Goal: Task Accomplishment & Management: Manage account settings

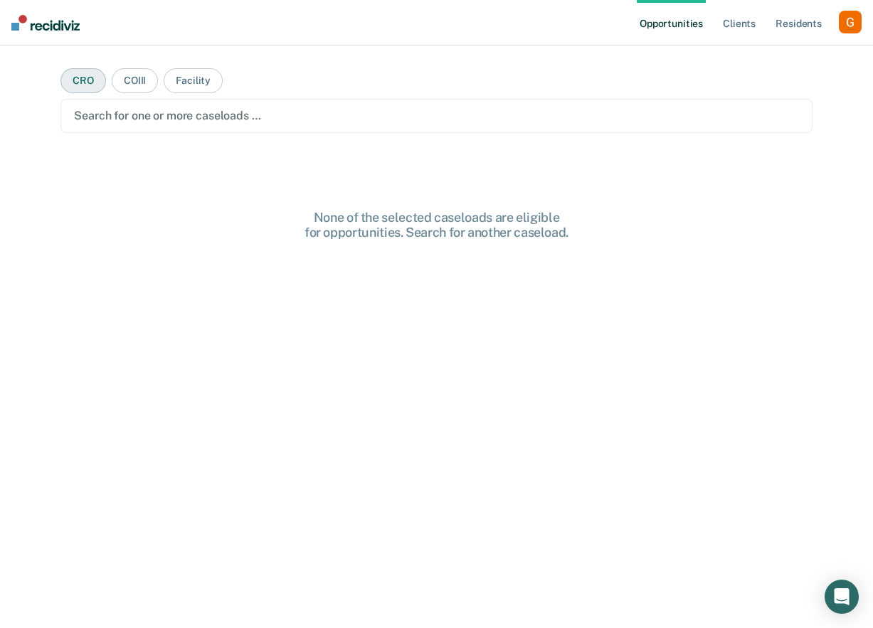
click at [73, 82] on button "CRO" at bounding box center [83, 80] width 46 height 25
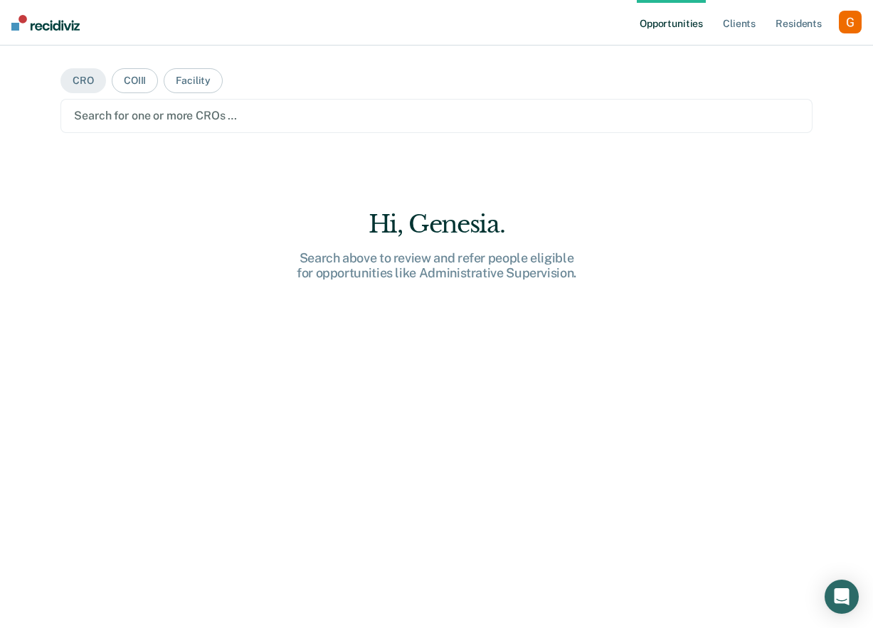
click at [176, 109] on div at bounding box center [436, 115] width 724 height 16
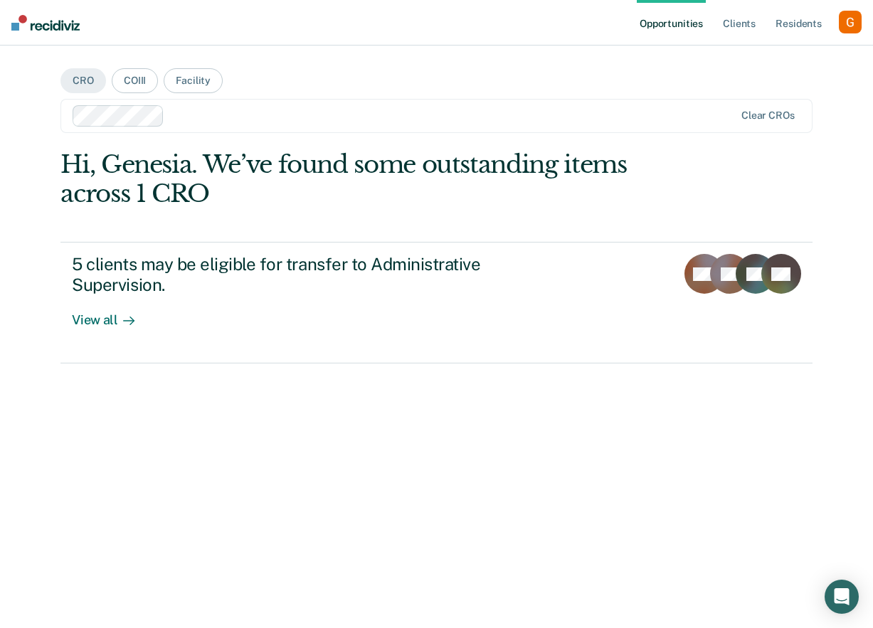
click at [213, 116] on div at bounding box center [452, 115] width 564 height 16
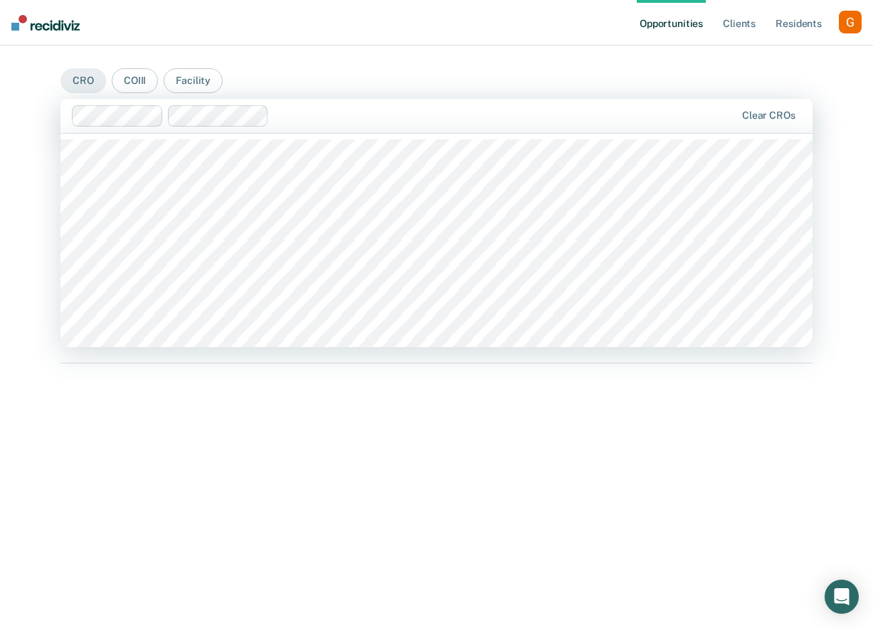
click at [347, 112] on div at bounding box center [505, 115] width 460 height 16
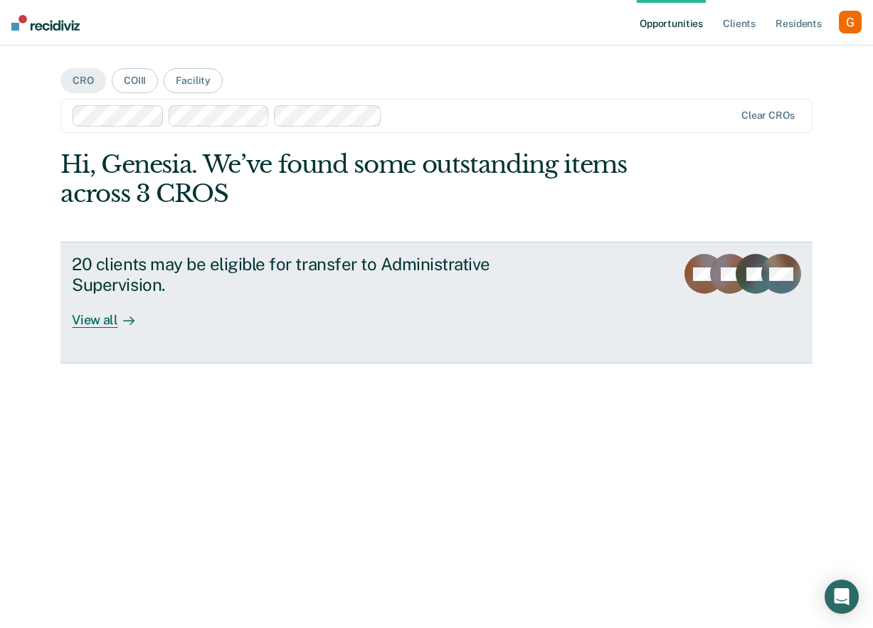
click at [387, 310] on div "20 clients may be eligible for transfer to Administrative Supervision. View all" at bounding box center [339, 291] width 534 height 74
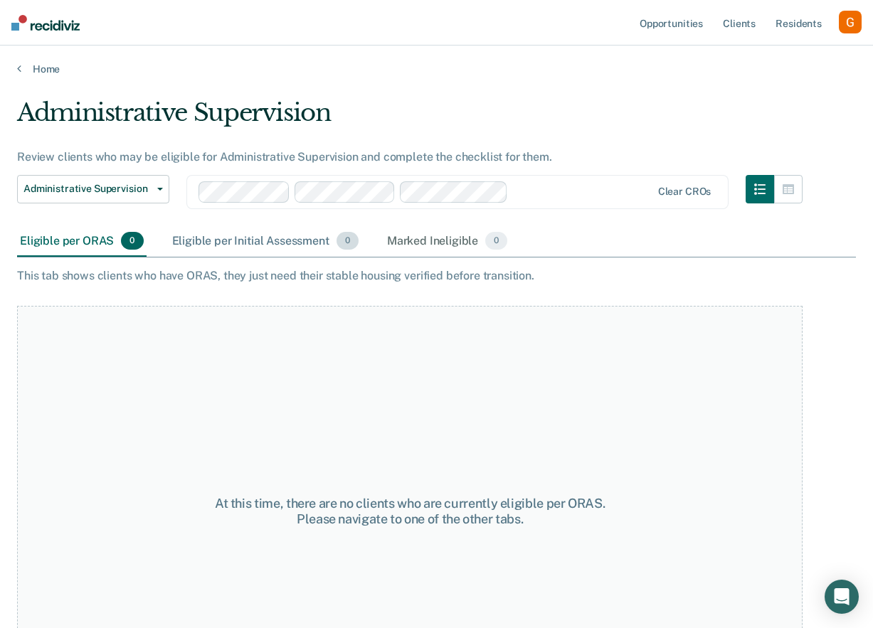
click at [263, 245] on div "Eligible per Initial Assessment 0" at bounding box center [265, 241] width 192 height 31
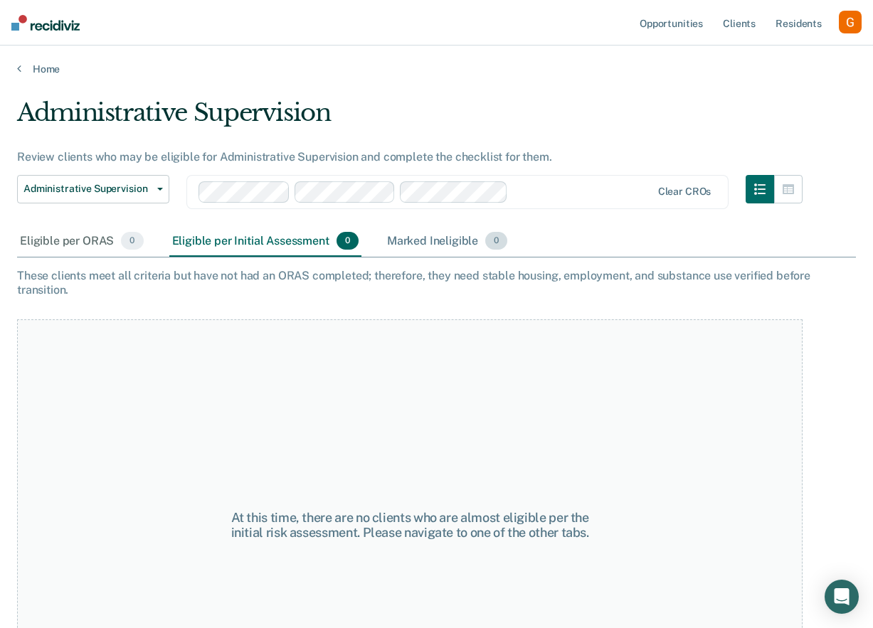
click at [486, 233] on span "0" at bounding box center [496, 241] width 22 height 19
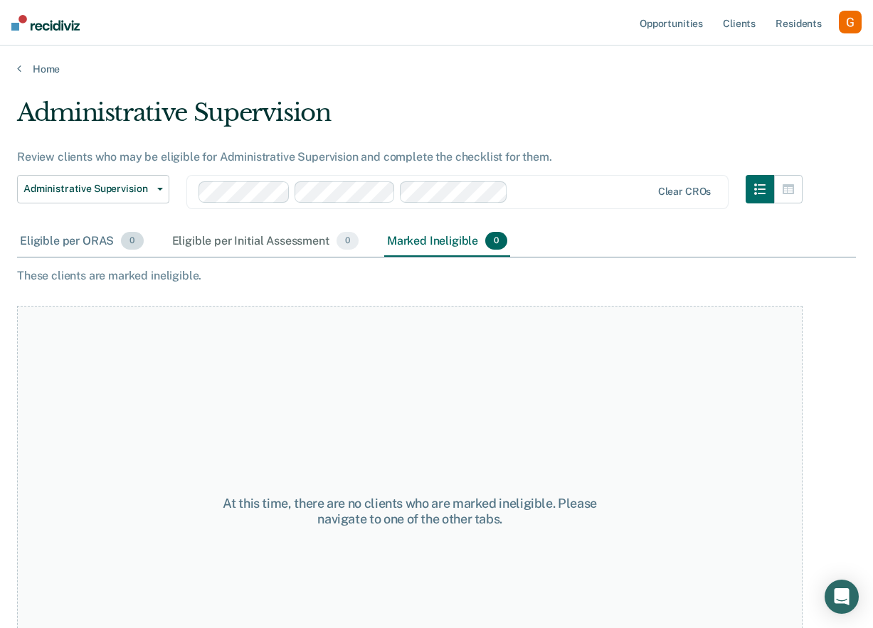
click at [88, 238] on div "Eligible per ORAS 0" at bounding box center [82, 241] width 130 height 31
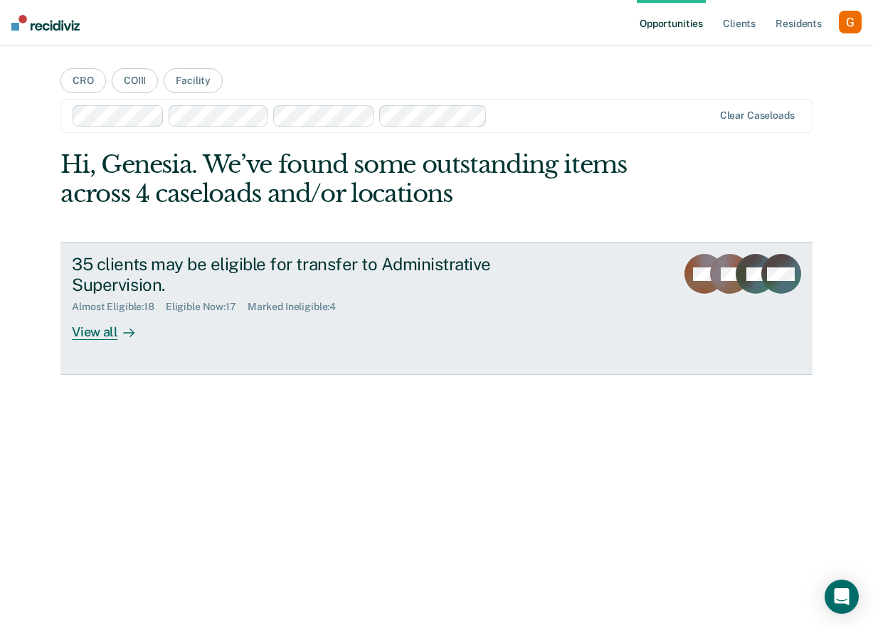
click at [129, 294] on div "35 clients may be eligible for transfer to Administrative Supervision." at bounding box center [322, 274] width 500 height 41
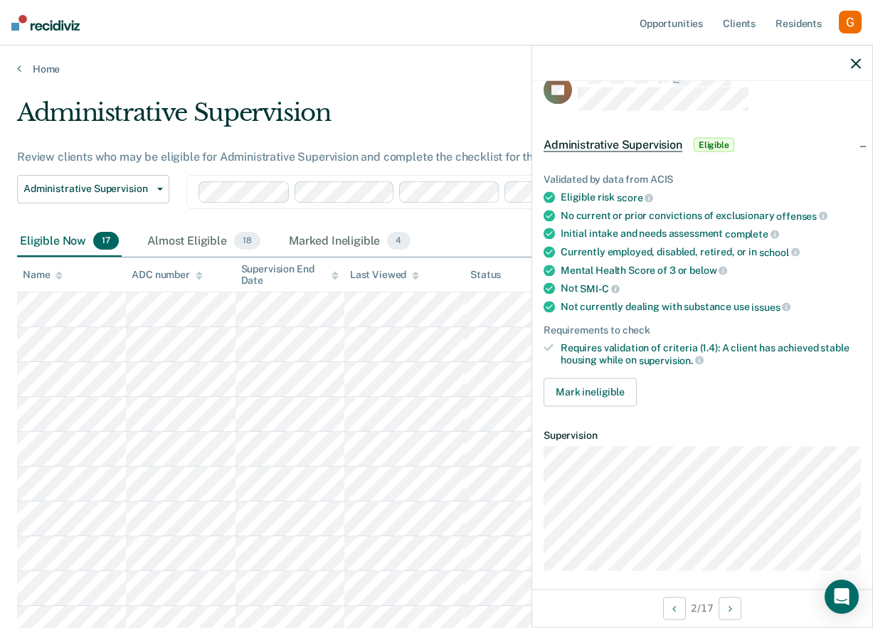
scroll to position [33, 0]
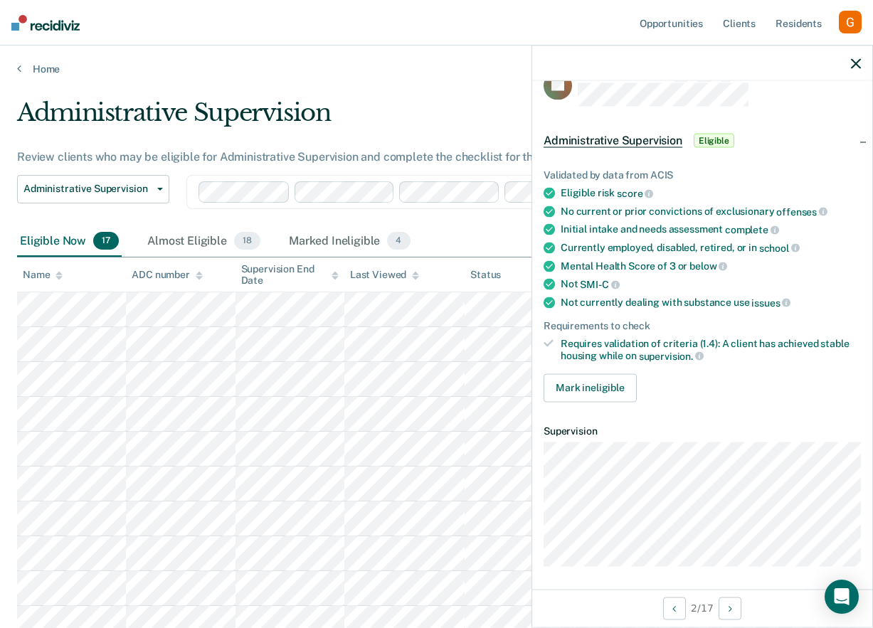
click at [850, 62] on div at bounding box center [702, 64] width 340 height 36
click at [853, 62] on icon "button" at bounding box center [856, 63] width 10 height 10
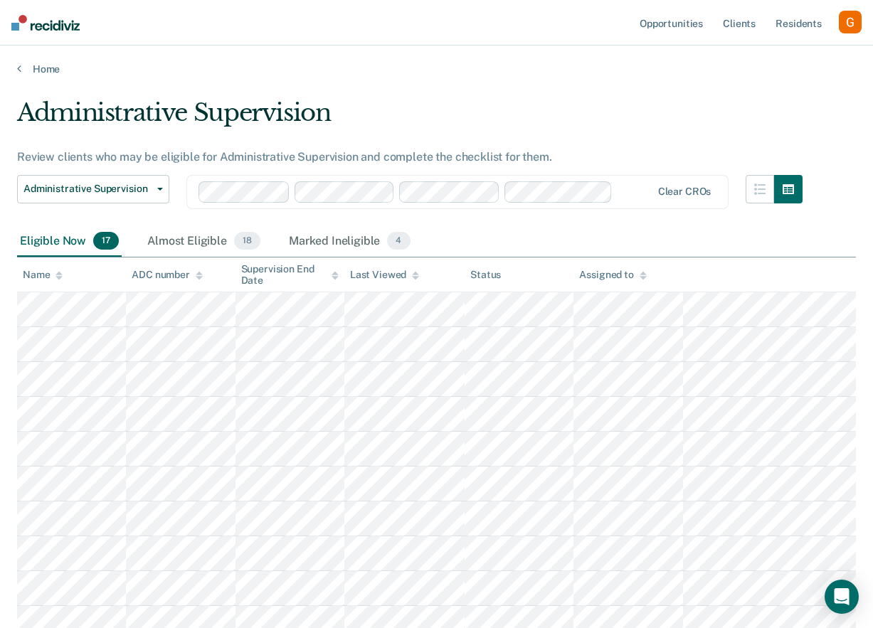
click at [531, 224] on div "Administrative Supervision Administrative Supervision Clear CROs" at bounding box center [410, 200] width 786 height 51
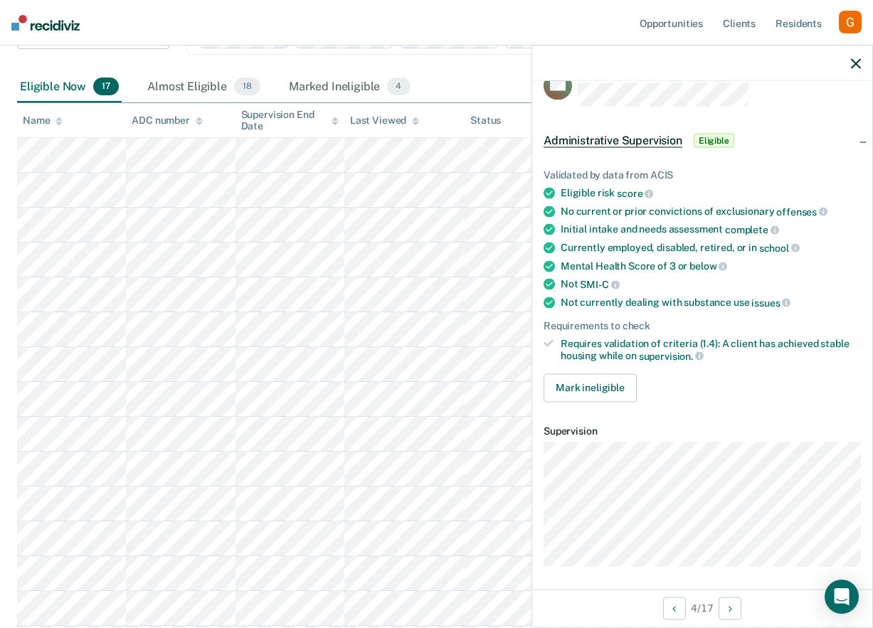
scroll to position [157, 0]
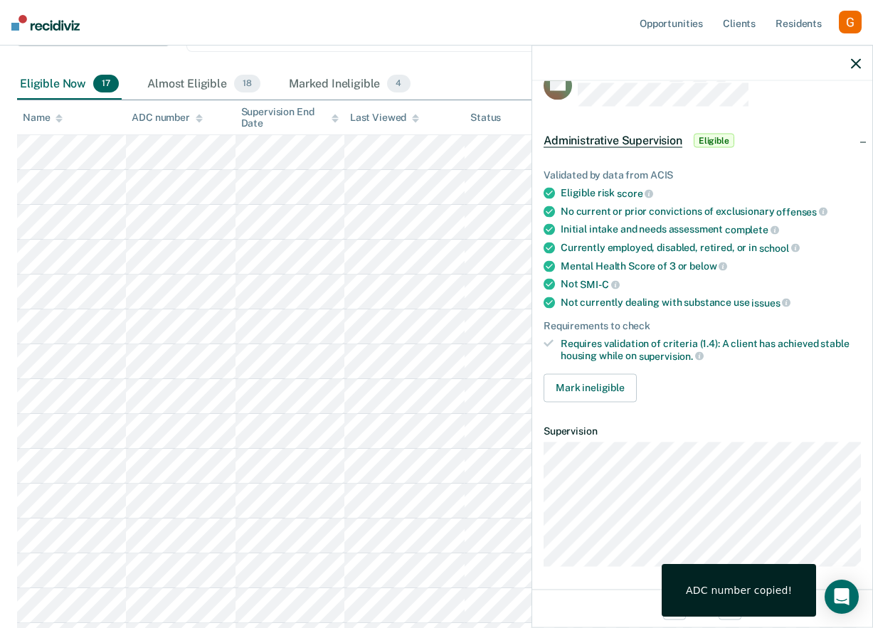
click at [335, 119] on icon at bounding box center [335, 121] width 7 height 4
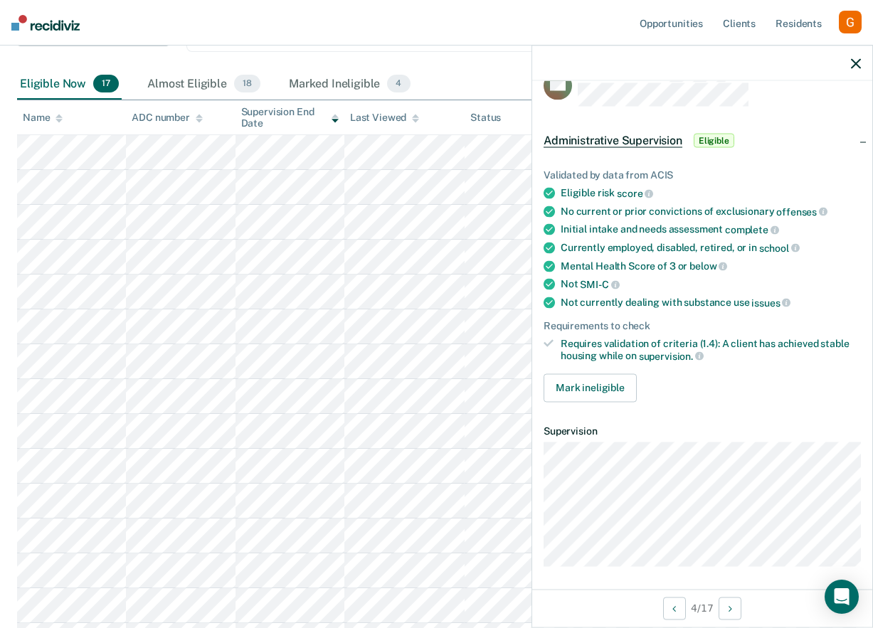
click at [337, 121] on icon at bounding box center [335, 118] width 7 height 9
click at [337, 117] on icon at bounding box center [335, 116] width 7 height 4
click at [194, 119] on div "ADC number" at bounding box center [167, 118] width 71 height 12
click at [199, 121] on icon at bounding box center [199, 121] width 7 height 4
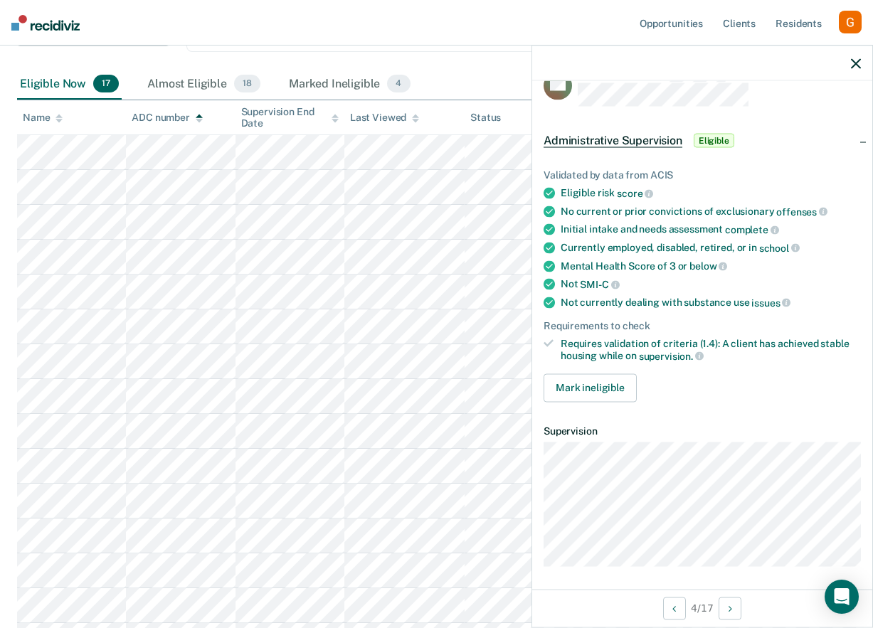
click at [332, 112] on div at bounding box center [335, 118] width 7 height 12
click at [336, 123] on div "Supervision End Date" at bounding box center [289, 118] width 97 height 24
click at [60, 121] on icon at bounding box center [59, 118] width 7 height 9
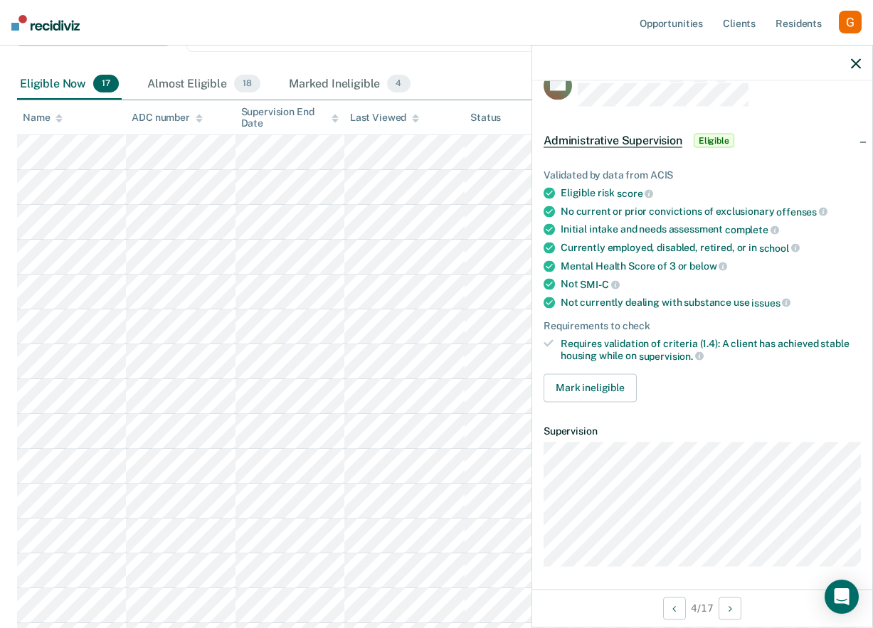
click at [848, 63] on div at bounding box center [702, 64] width 340 height 36
click at [853, 64] on icon "button" at bounding box center [856, 63] width 10 height 10
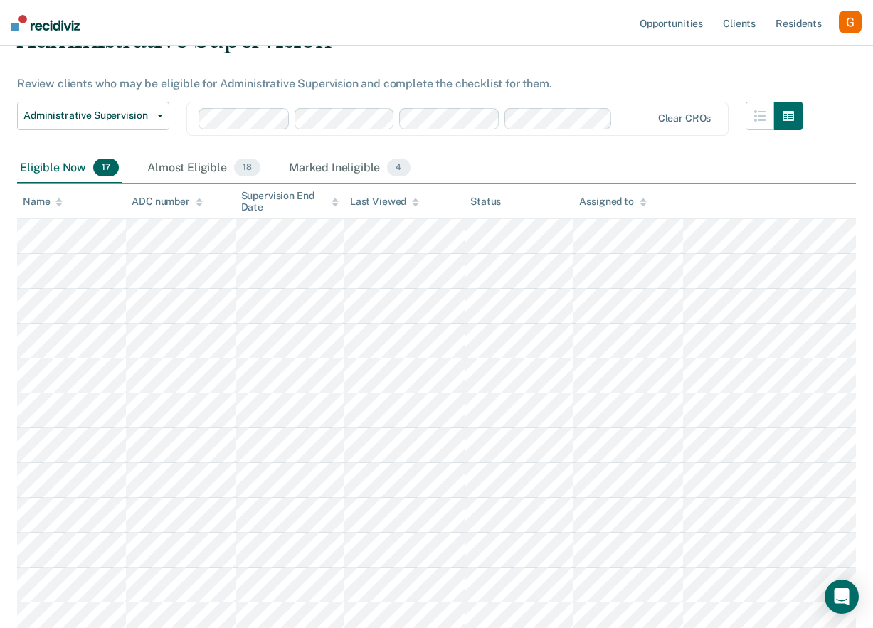
scroll to position [0, 0]
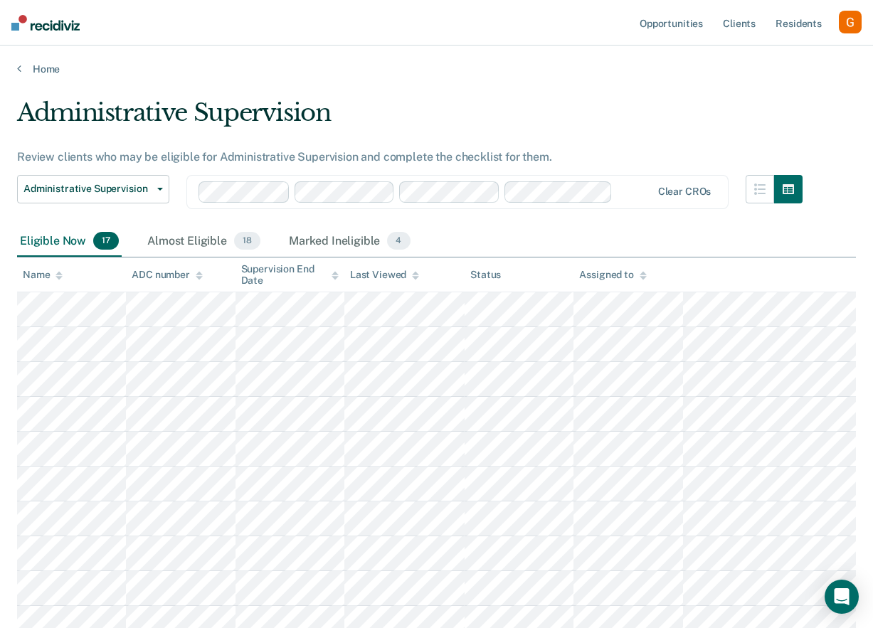
click at [468, 280] on table "Name ADC number Supervision End Date Last Viewed Status Assigned to" at bounding box center [436, 572] width 839 height 628
click at [503, 246] on div "Eligible Now 17 Almost Eligible 18 Marked Ineligible 4" at bounding box center [436, 242] width 839 height 32
click at [850, 28] on div "button" at bounding box center [850, 22] width 23 height 23
click at [751, 58] on link "Profile" at bounding box center [793, 58] width 115 height 12
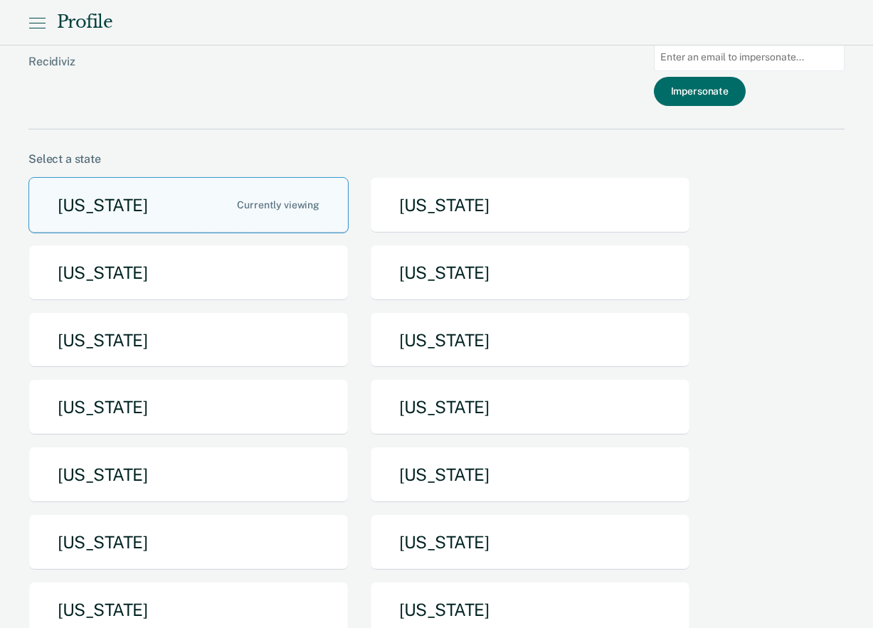
click at [723, 48] on input at bounding box center [749, 57] width 191 height 28
type input "jbarazza1@azdoc.gov"
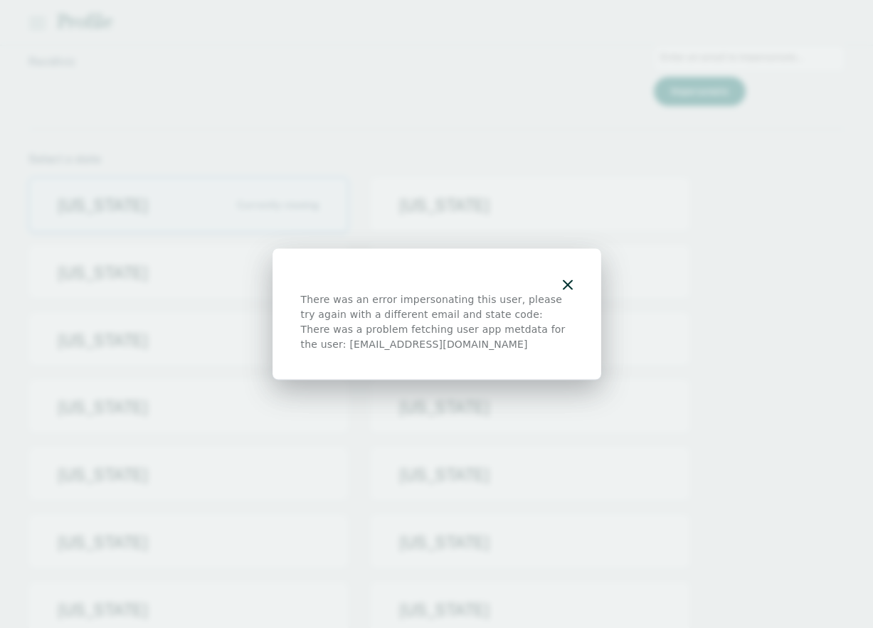
click at [576, 286] on div "There was an error impersonating this user, please try again with a different e…" at bounding box center [437, 314] width 329 height 132
click at [566, 284] on icon "button" at bounding box center [568, 285] width 10 height 10
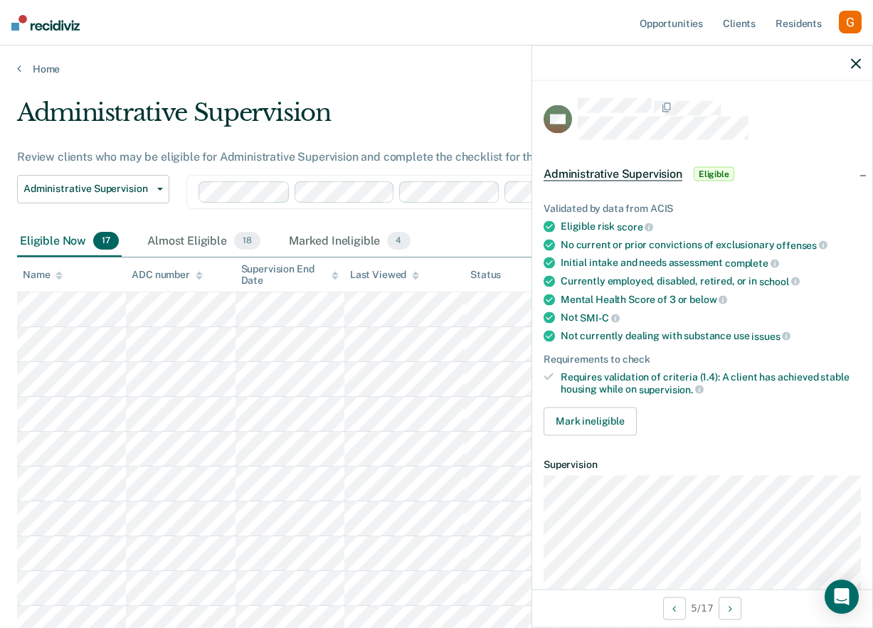
scroll to position [33, 0]
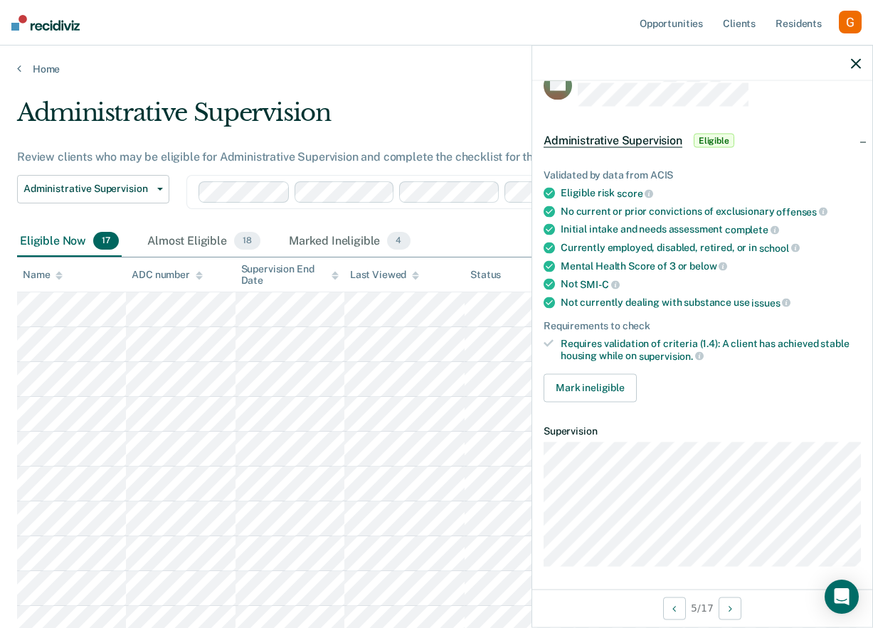
click at [862, 60] on div at bounding box center [702, 64] width 340 height 36
click at [856, 60] on icon "button" at bounding box center [856, 63] width 10 height 10
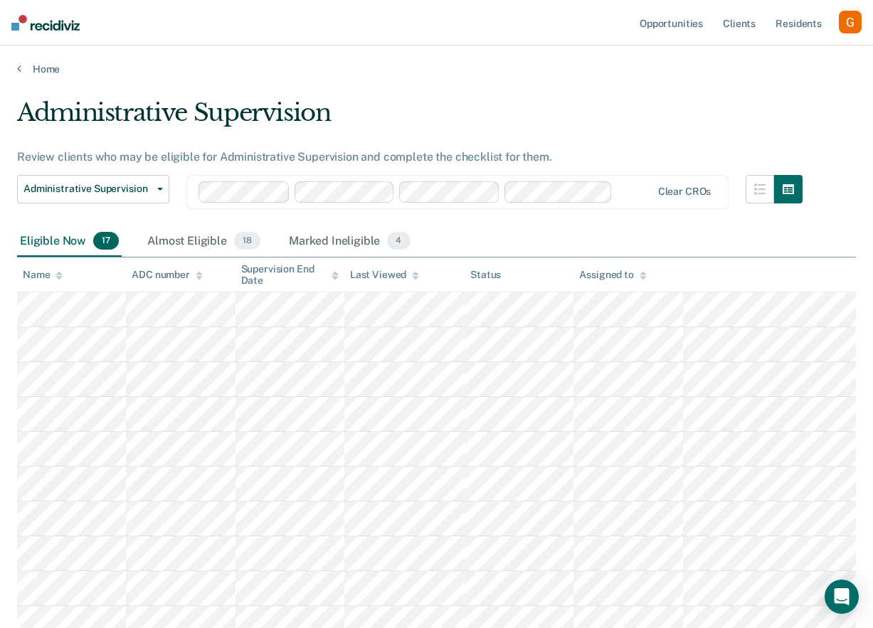
click at [845, 16] on div "button" at bounding box center [850, 22] width 23 height 23
click at [768, 52] on link "Profile" at bounding box center [793, 58] width 115 height 12
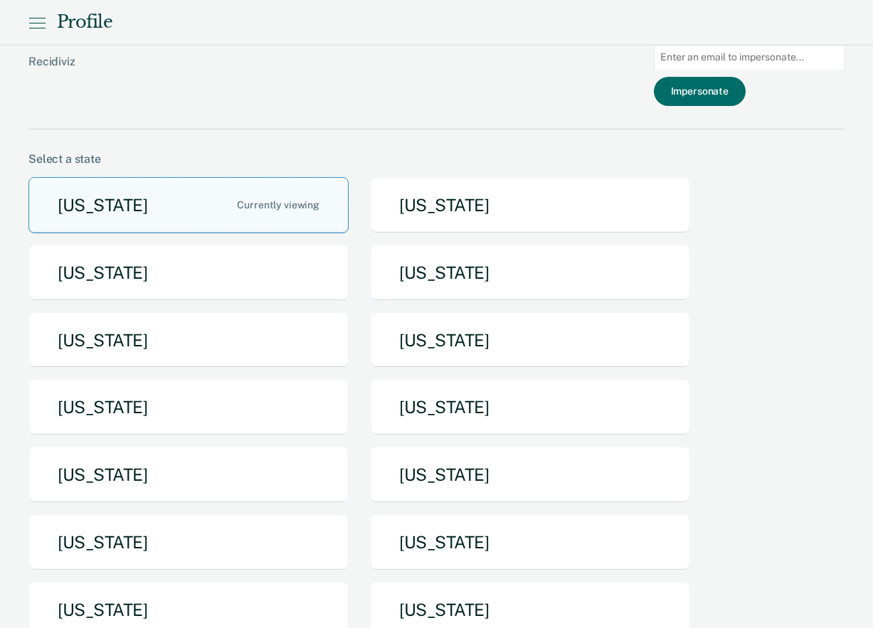
click at [747, 67] on input at bounding box center [749, 57] width 191 height 28
type input "jbarazza1@azdoc.gov"
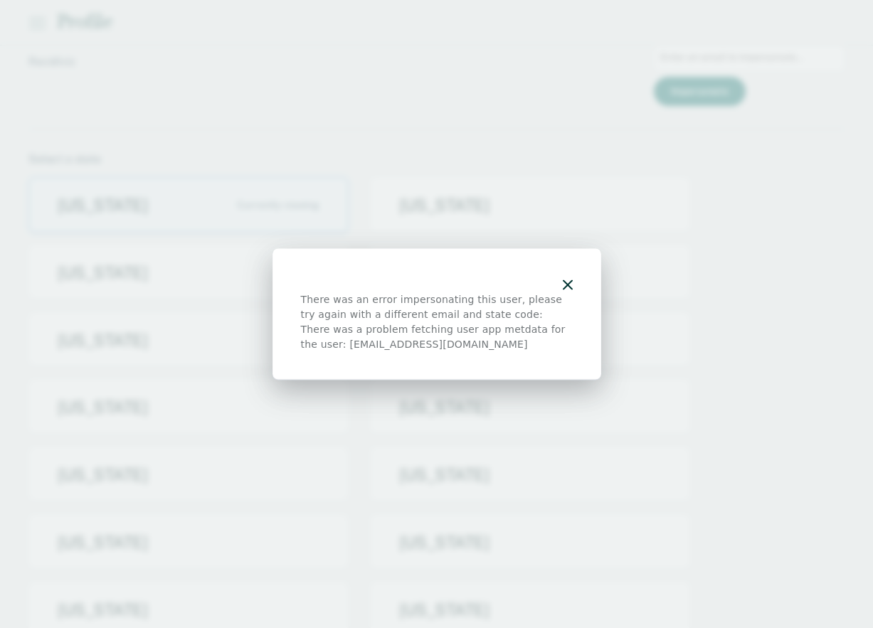
click at [567, 283] on icon "button" at bounding box center [568, 285] width 10 height 10
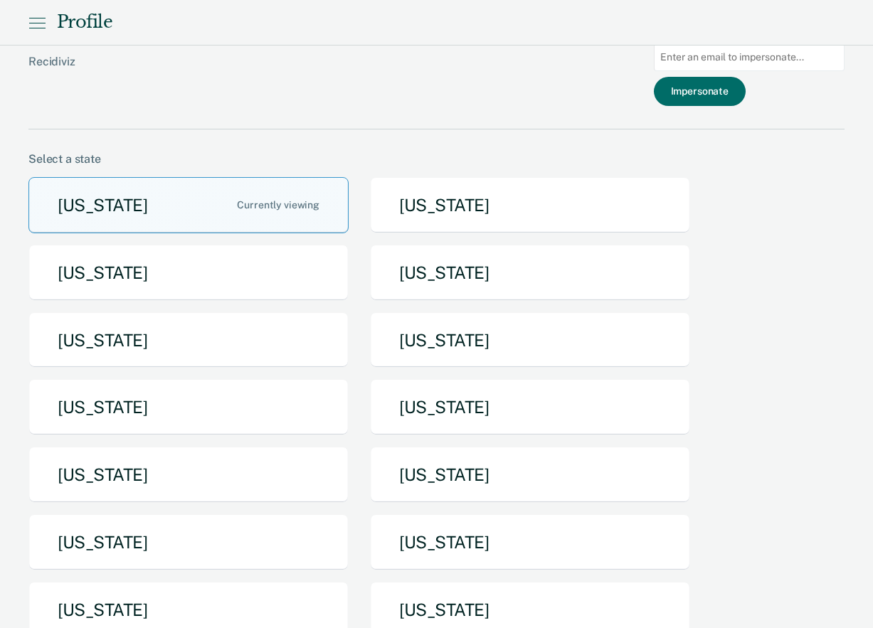
click at [759, 55] on input at bounding box center [749, 57] width 191 height 28
type input "jbarazzaadcdoc.ga"
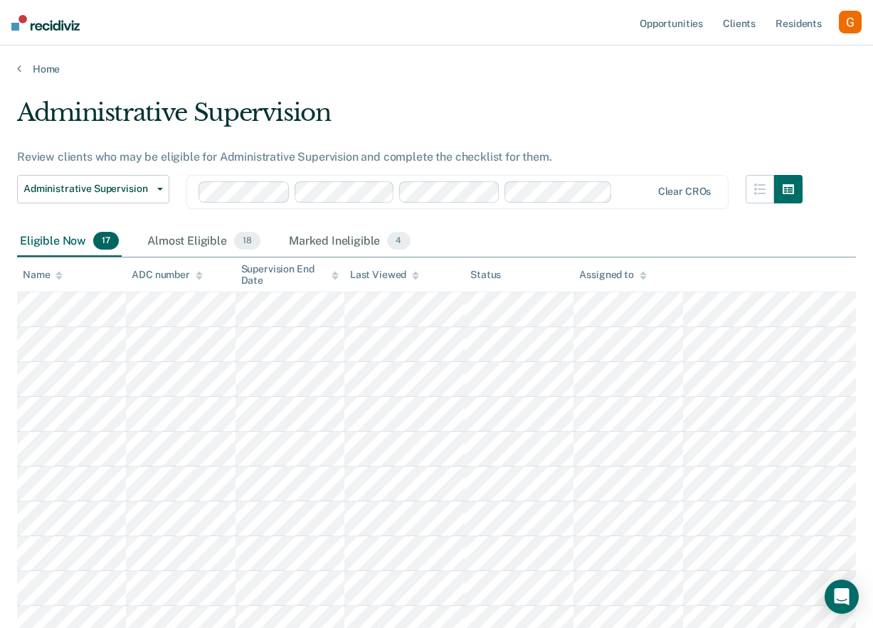
click at [863, 27] on nav "Opportunities Client s Resident s Profile How it works Log Out" at bounding box center [436, 23] width 873 height 46
click at [841, 25] on div "button" at bounding box center [850, 22] width 23 height 23
click at [765, 52] on link "Profile" at bounding box center [793, 58] width 115 height 12
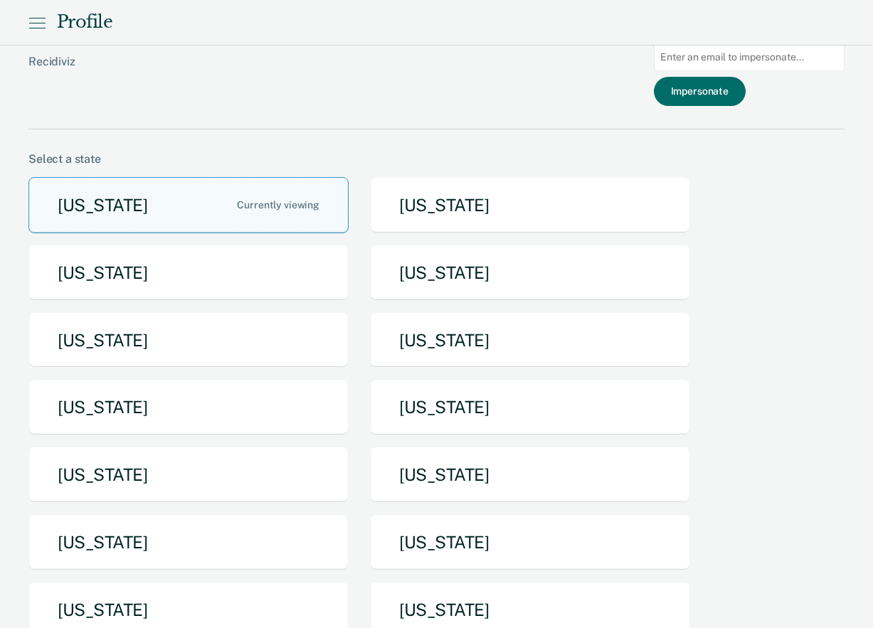
click at [765, 51] on input at bounding box center [749, 57] width 191 height 28
type input "jbarazza1@azdoc.gov"
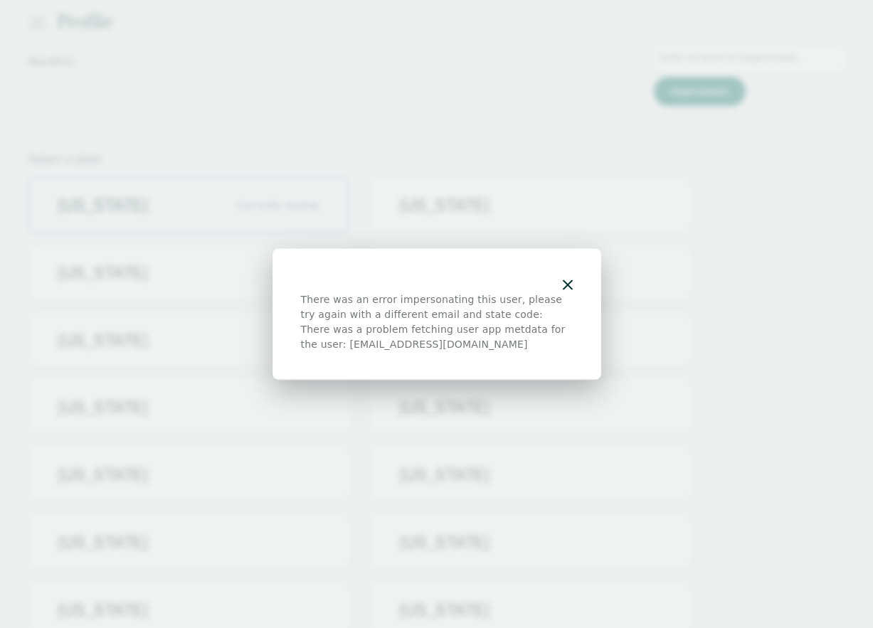
click at [564, 281] on icon "button" at bounding box center [568, 285] width 10 height 10
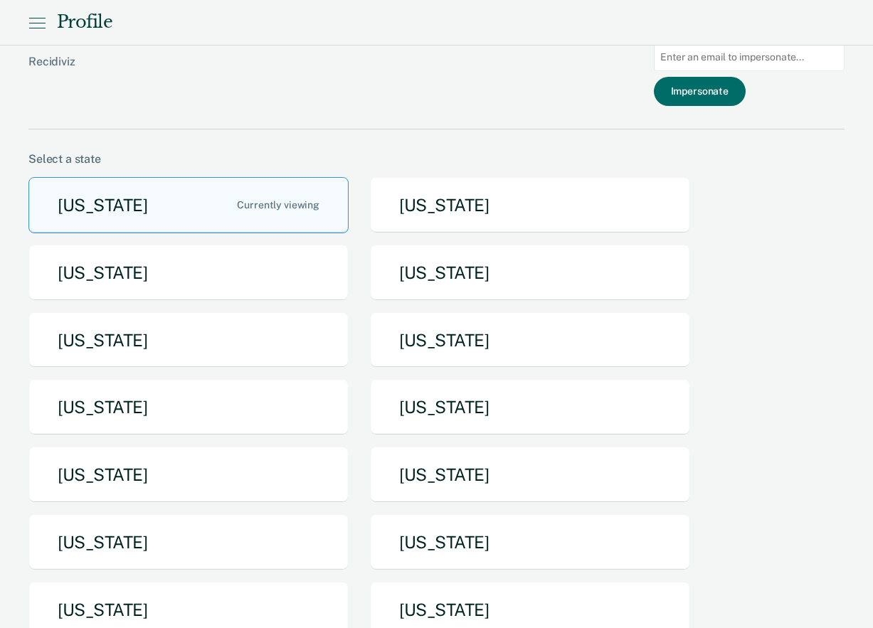
click at [717, 62] on div "There was an error impersonating this user, please try again with a different e…" at bounding box center [436, 314] width 873 height 628
click at [734, 58] on input at bounding box center [749, 57] width 191 height 28
type input "jbarazza1@azadc.gov"
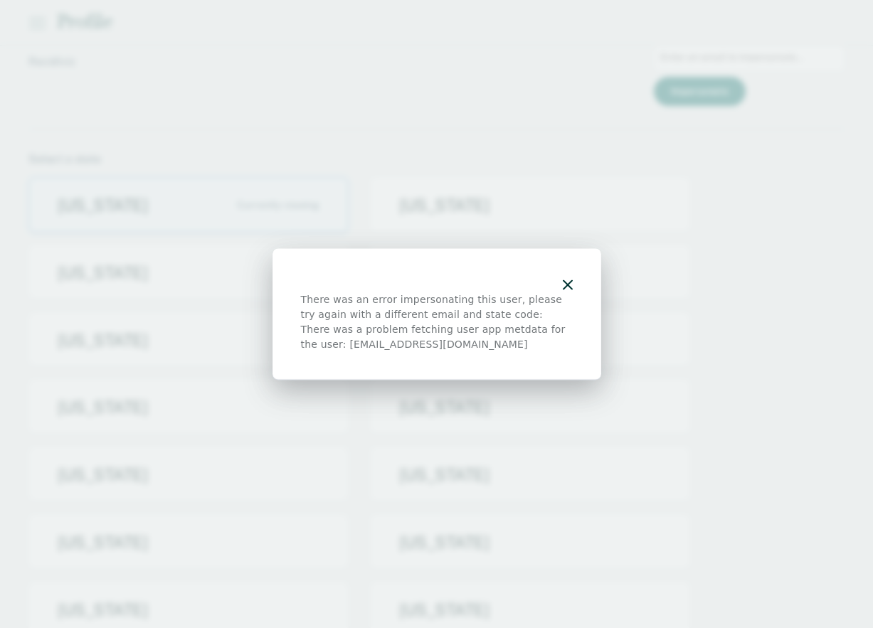
click at [566, 285] on icon "button" at bounding box center [568, 285] width 10 height 10
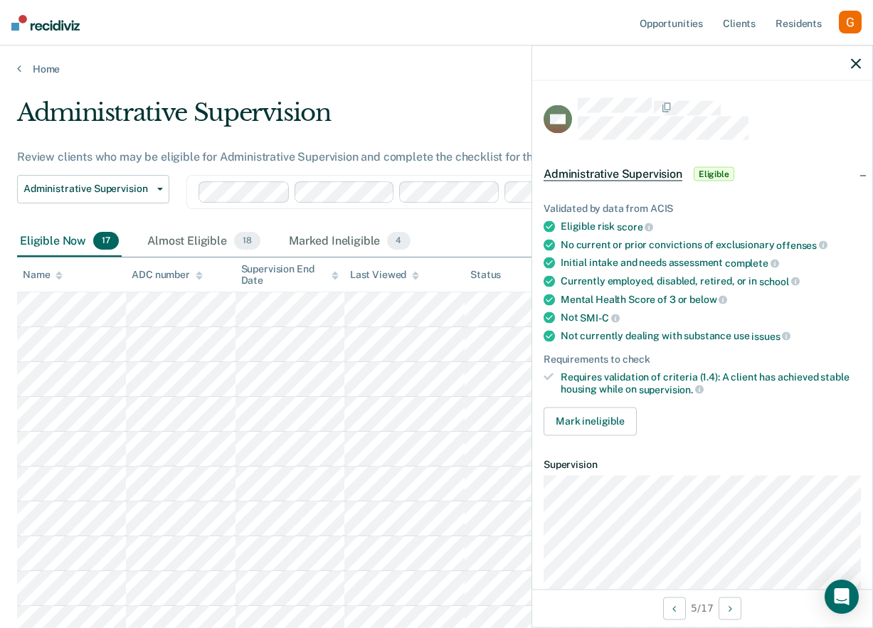
click at [855, 21] on div "button" at bounding box center [850, 22] width 23 height 23
click at [747, 54] on link "Profile" at bounding box center [793, 58] width 115 height 12
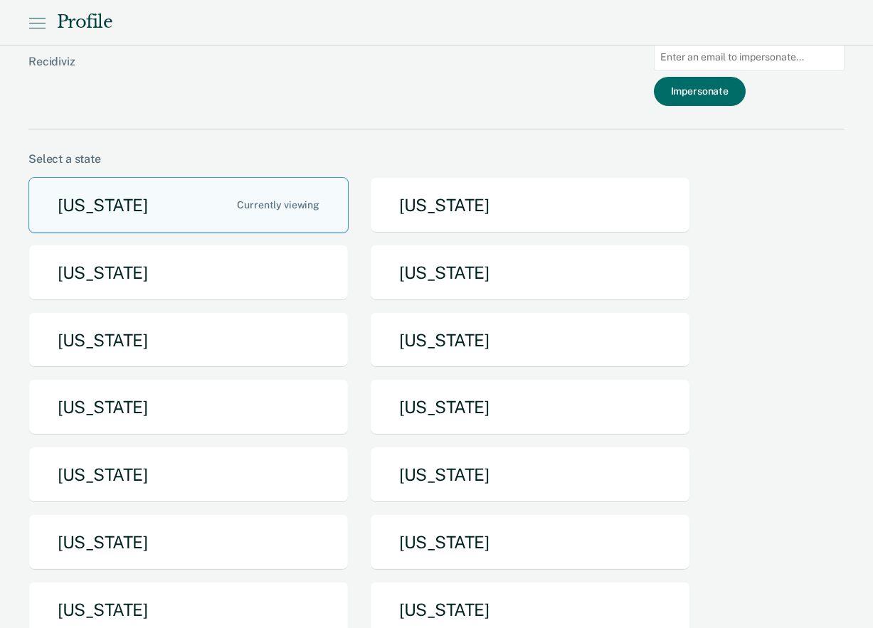
click at [746, 46] on input at bounding box center [749, 57] width 191 height 28
paste input "JBARRAZA1"
type input "JBARRAZA1@azadc.gov"
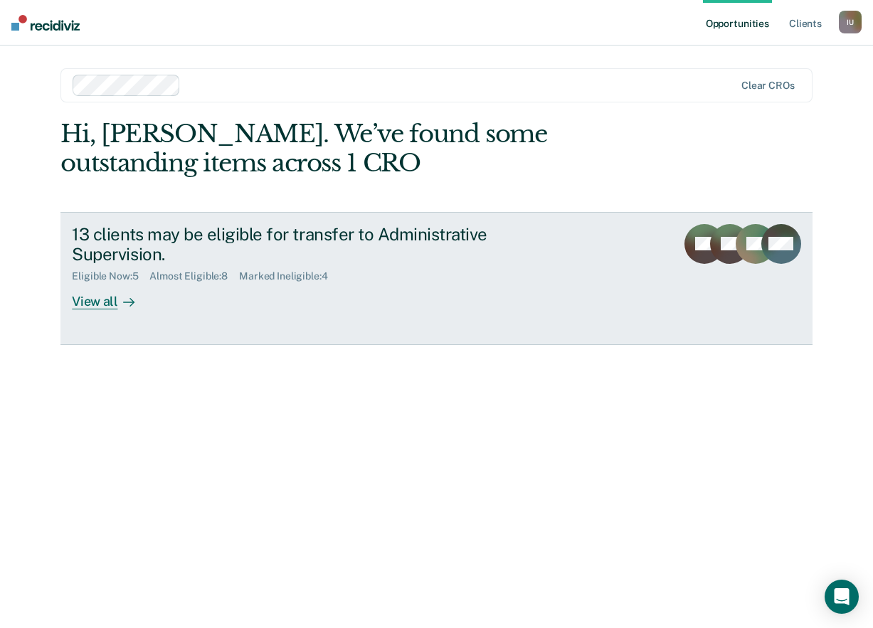
click at [302, 235] on div "13 clients may be eligible for transfer to Administrative Supervision." at bounding box center [322, 244] width 500 height 41
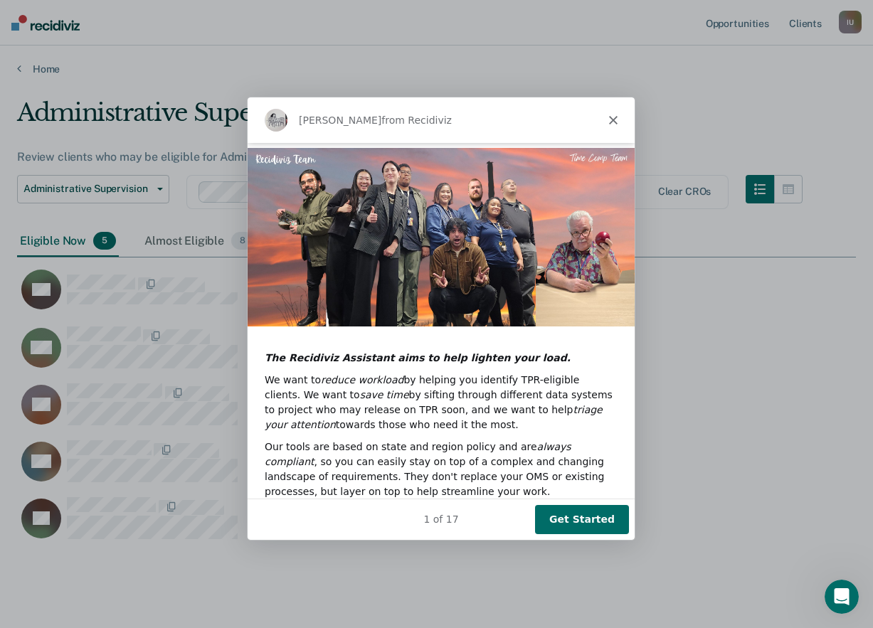
scroll to position [84, 0]
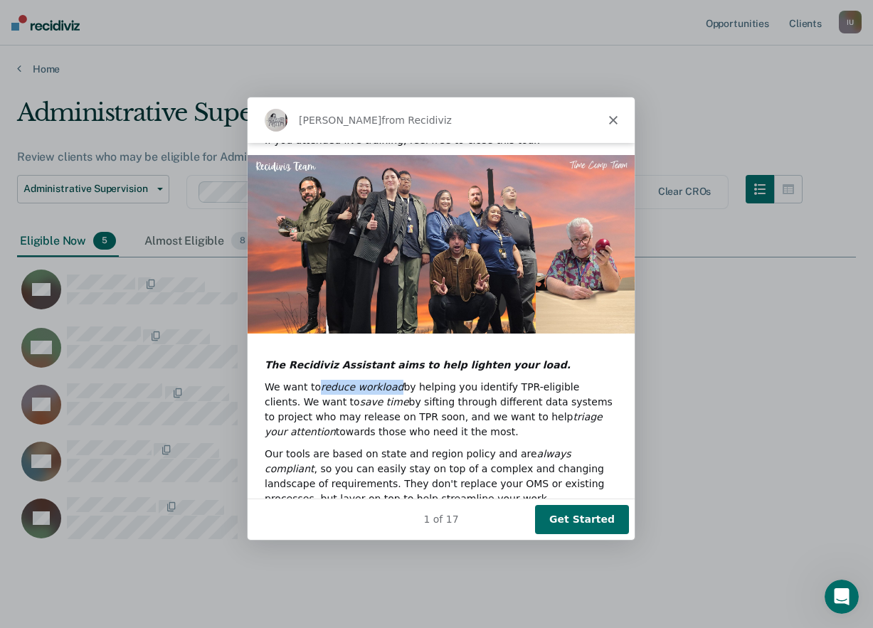
drag, startPoint x: 318, startPoint y: 371, endPoint x: 394, endPoint y: 371, distance: 76.1
click at [394, 380] on icon "reduce workload" at bounding box center [361, 385] width 83 height 11
click at [473, 407] on div "We want to reduce workload by helping you identify TPR-eligible clients. We wan…" at bounding box center [439, 409] width 353 height 60
click at [584, 522] on button "Get Started" at bounding box center [581, 518] width 94 height 29
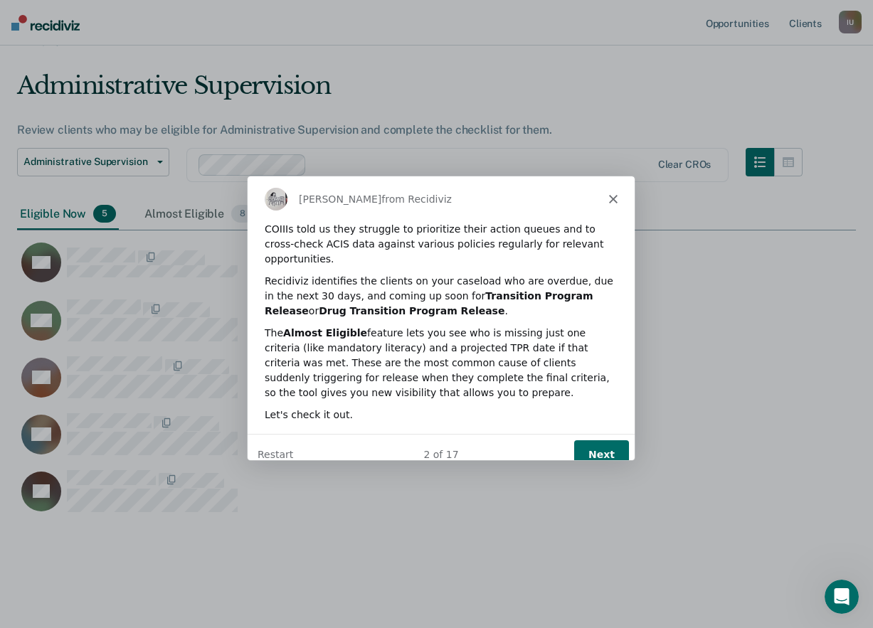
scroll to position [0, 0]
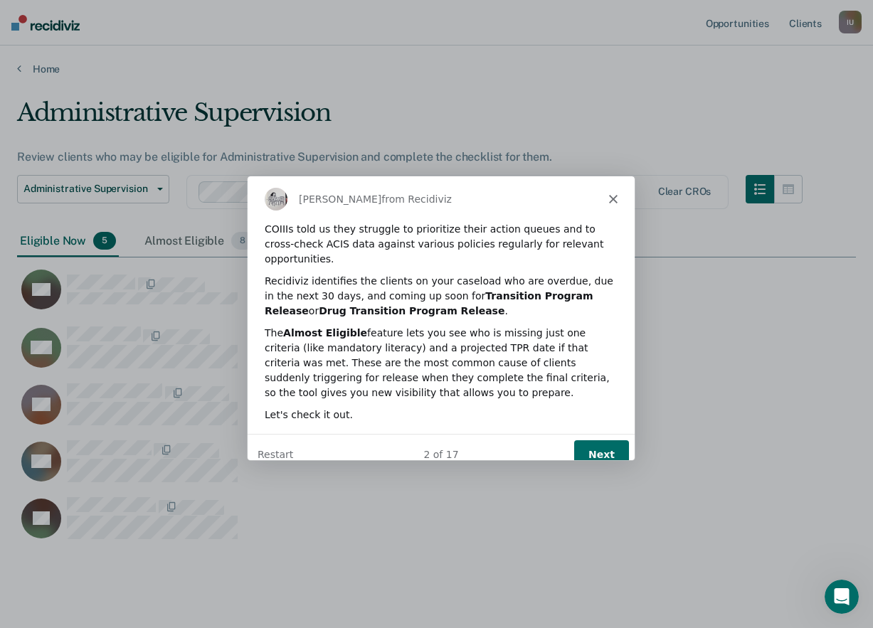
click at [583, 441] on button "Next" at bounding box center [600, 454] width 55 height 29
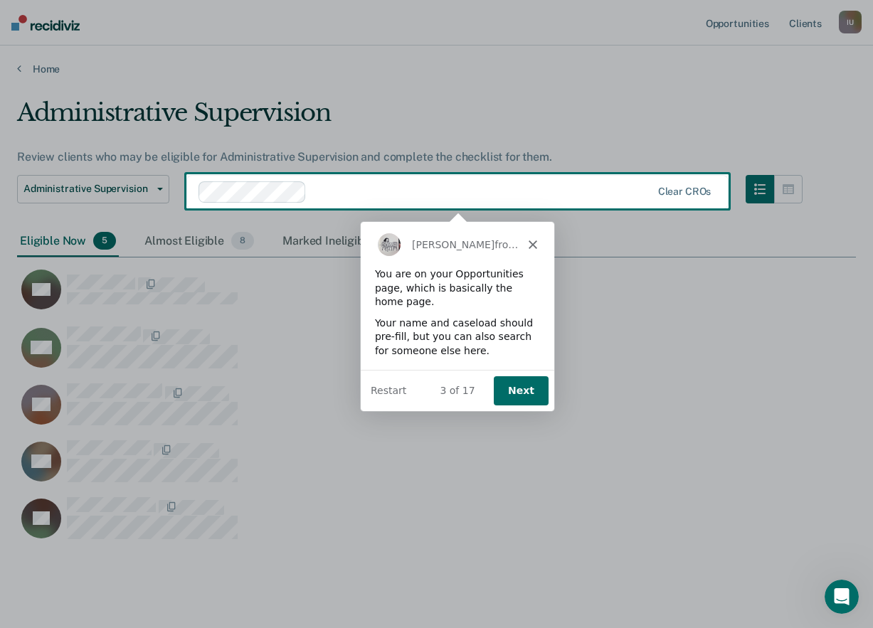
click at [523, 392] on button "Next" at bounding box center [520, 389] width 55 height 29
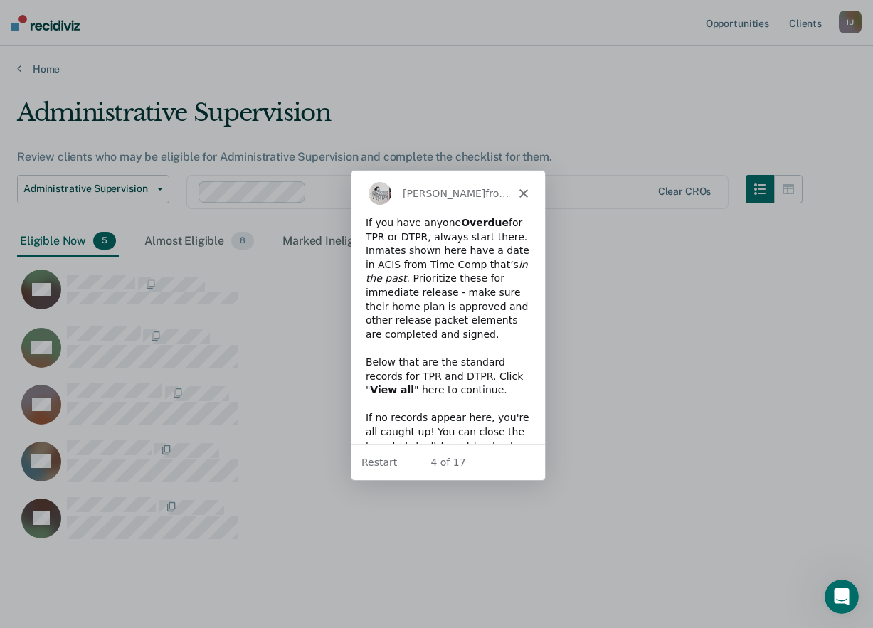
click at [520, 193] on icon "Close" at bounding box center [522, 193] width 9 height 9
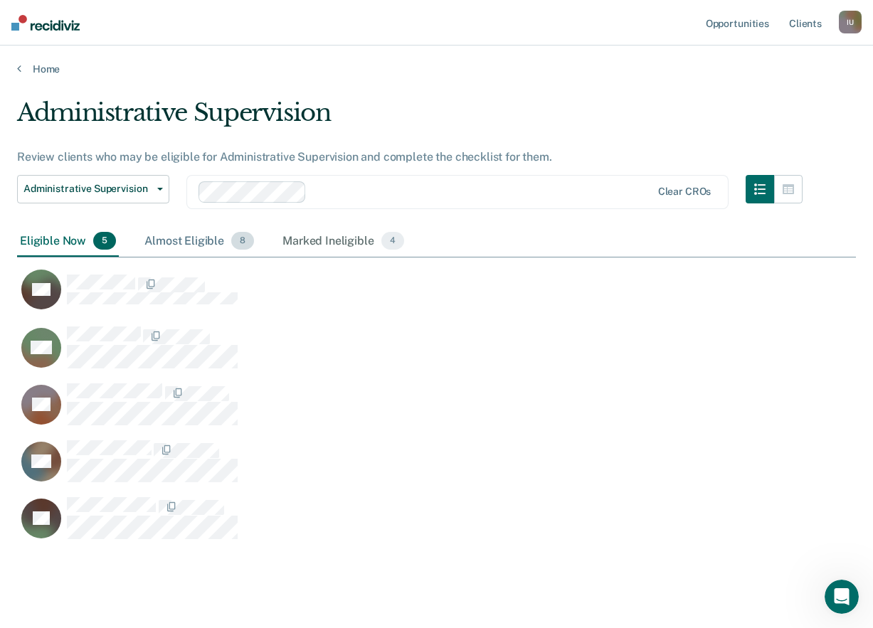
click at [157, 244] on div "Almost Eligible 8" at bounding box center [199, 241] width 115 height 31
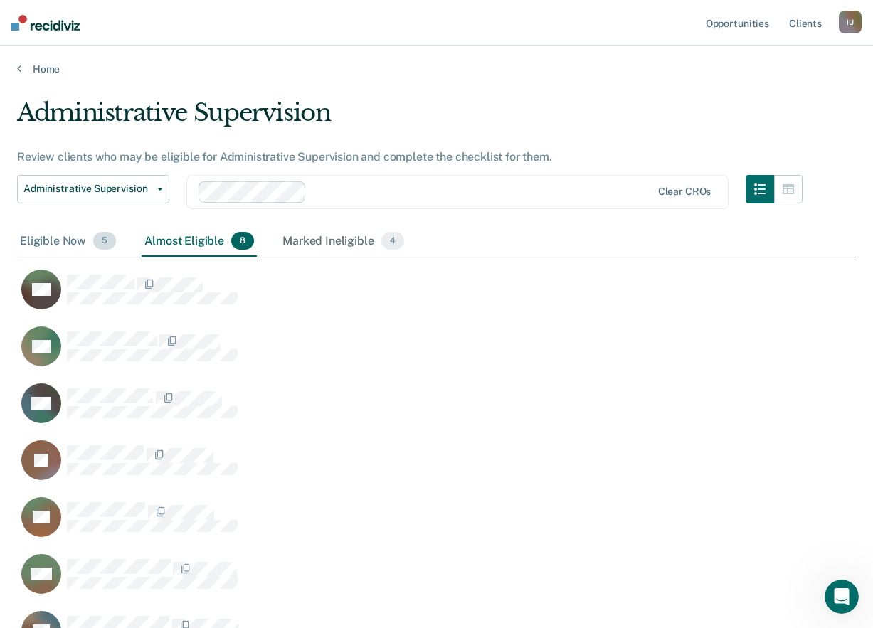
click at [67, 241] on div "Eligible Now 5" at bounding box center [68, 241] width 102 height 31
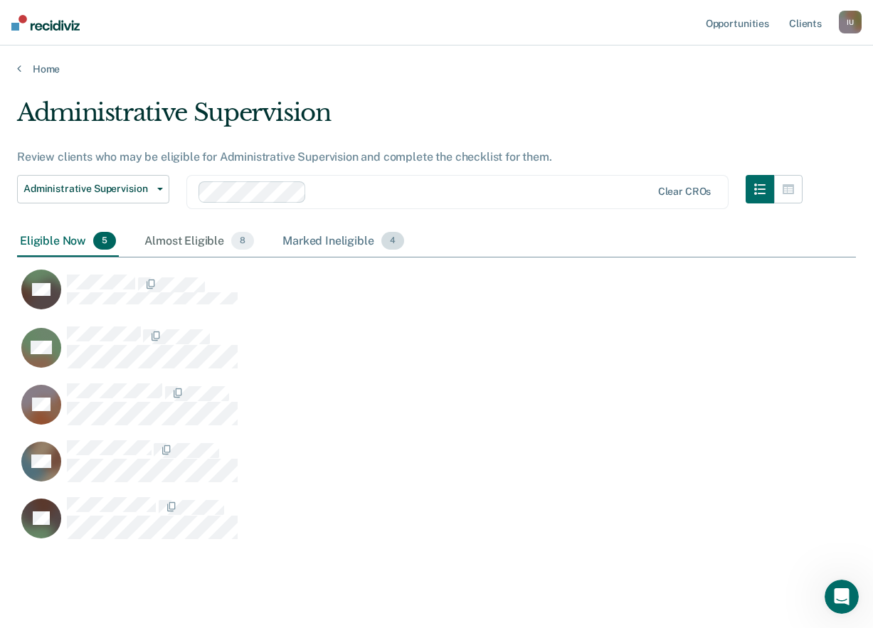
click at [333, 228] on div "Marked Ineligible 4" at bounding box center [343, 241] width 127 height 31
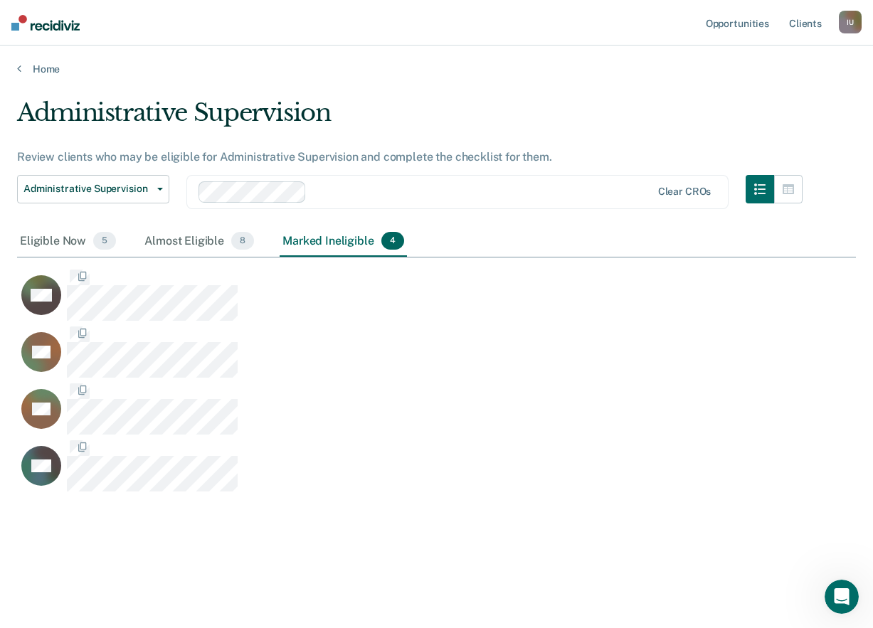
scroll to position [1, 1]
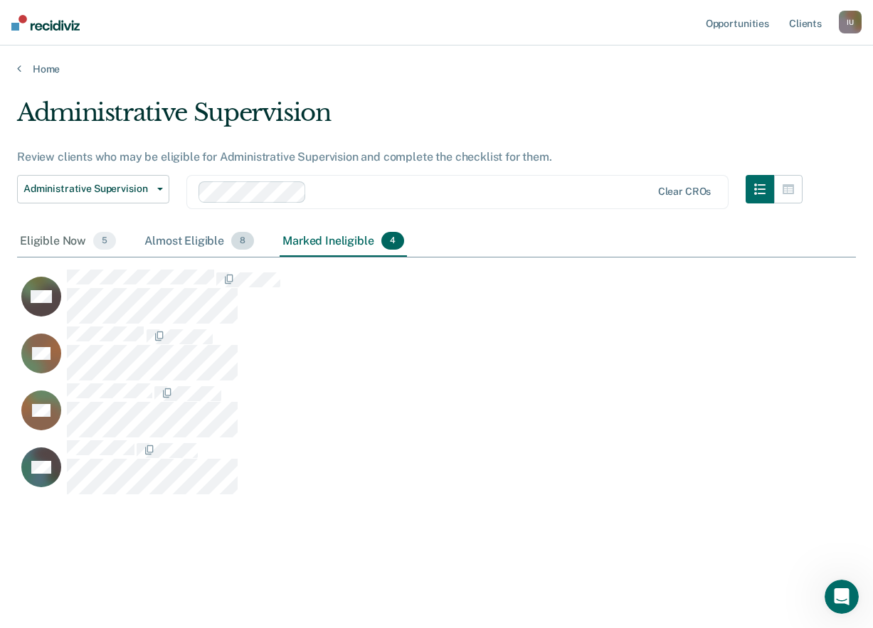
click at [204, 236] on div "Almost Eligible 8" at bounding box center [199, 241] width 115 height 31
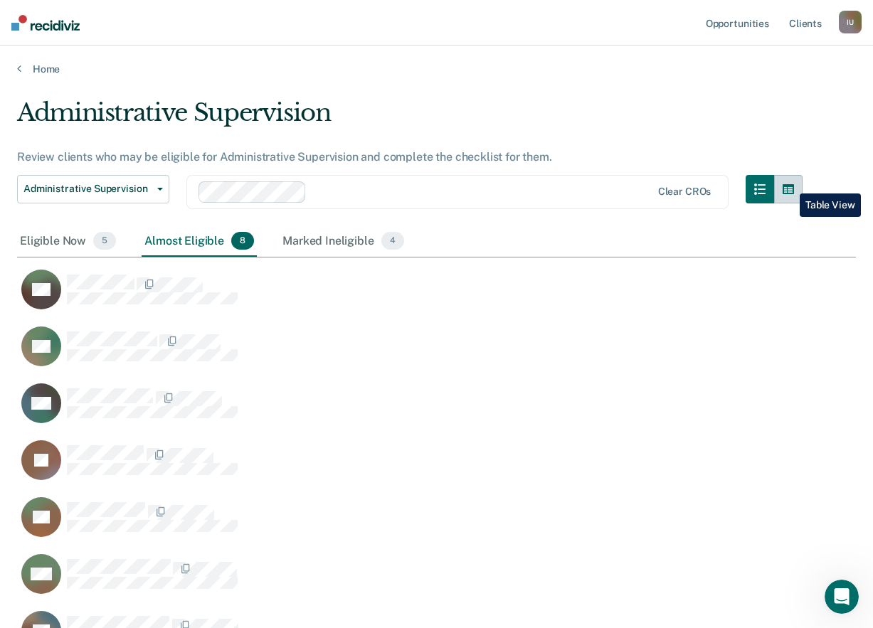
click at [789, 184] on icon "button" at bounding box center [788, 189] width 11 height 11
click at [784, 190] on icon "button" at bounding box center [788, 189] width 11 height 10
click at [774, 213] on div at bounding box center [774, 200] width 57 height 51
click at [789, 195] on button "button" at bounding box center [788, 189] width 28 height 28
click at [762, 194] on button "button" at bounding box center [760, 189] width 28 height 28
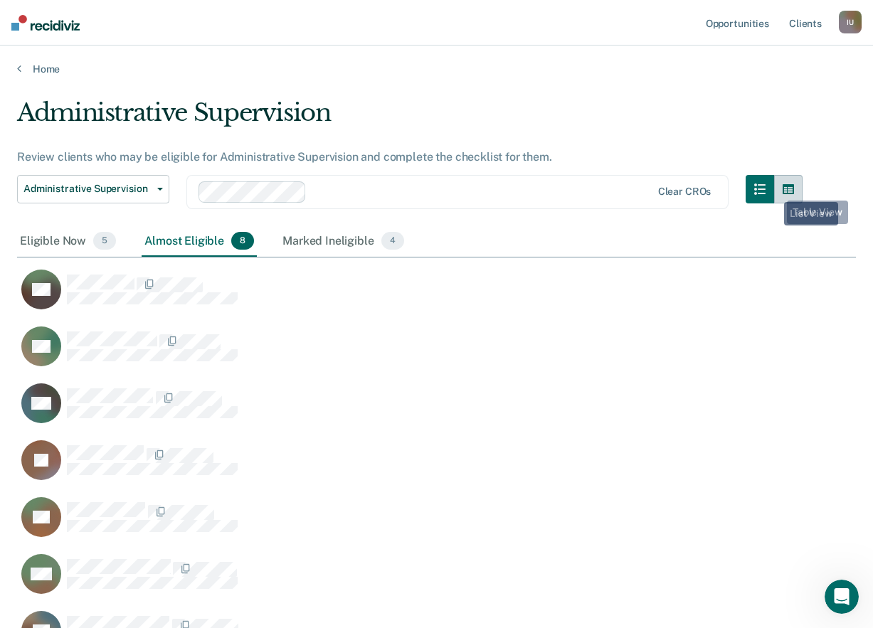
click at [776, 190] on button "button" at bounding box center [788, 189] width 28 height 28
click at [791, 223] on div at bounding box center [774, 200] width 57 height 51
click at [771, 184] on button "button" at bounding box center [760, 189] width 28 height 28
click at [784, 184] on icon "button" at bounding box center [788, 189] width 11 height 10
click at [786, 185] on icon "button" at bounding box center [788, 189] width 11 height 10
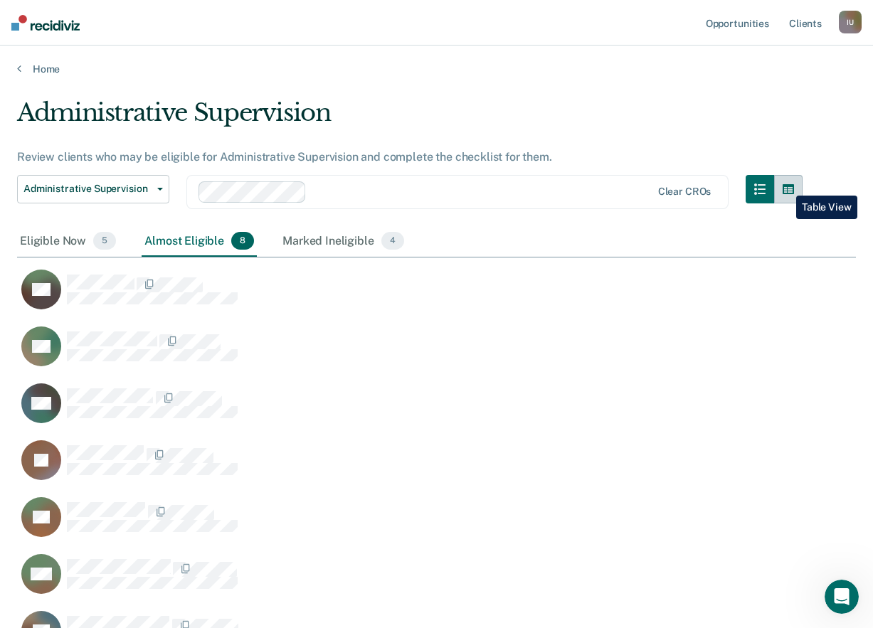
click at [786, 185] on icon "button" at bounding box center [788, 189] width 11 height 10
click at [789, 186] on icon "button" at bounding box center [788, 189] width 11 height 10
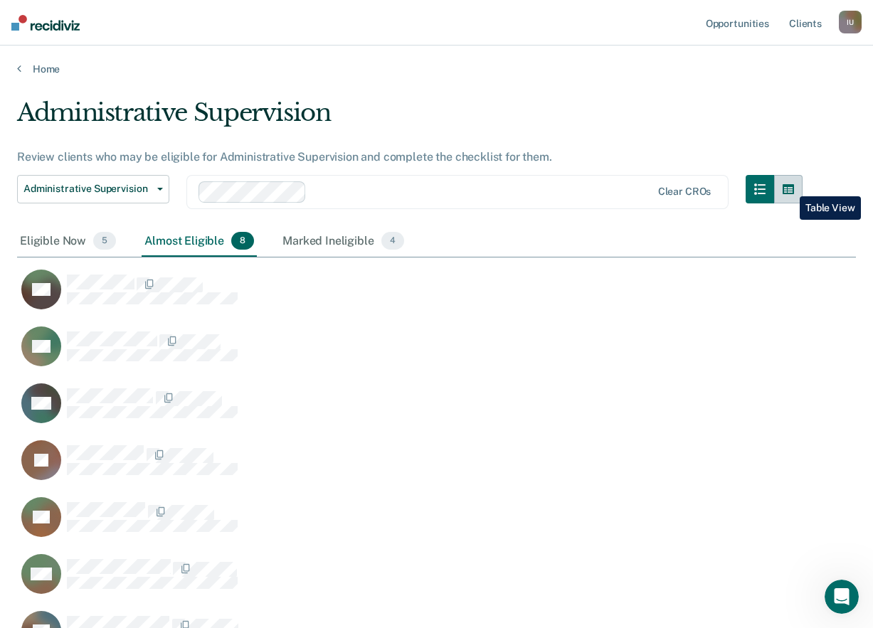
click at [789, 186] on icon "button" at bounding box center [788, 189] width 11 height 10
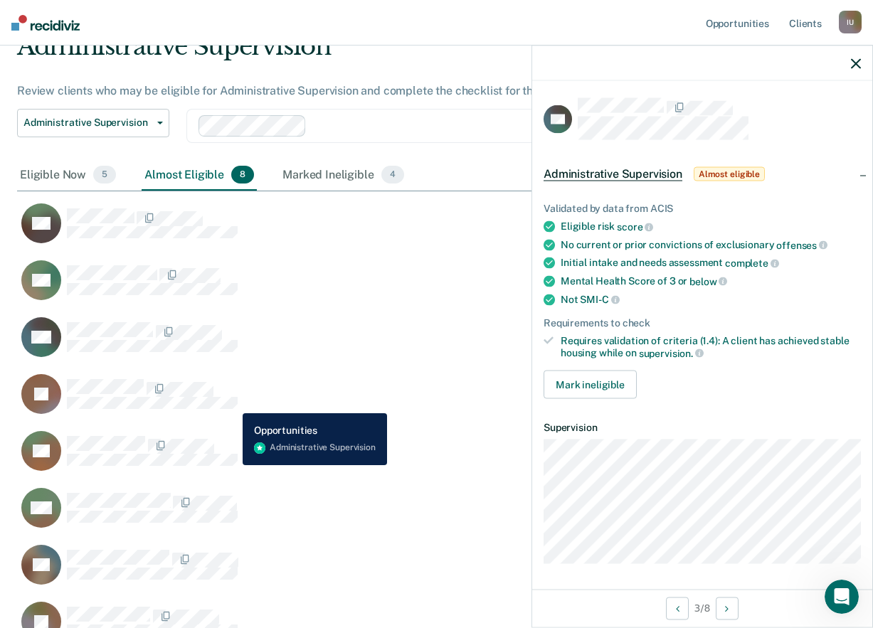
scroll to position [198, 0]
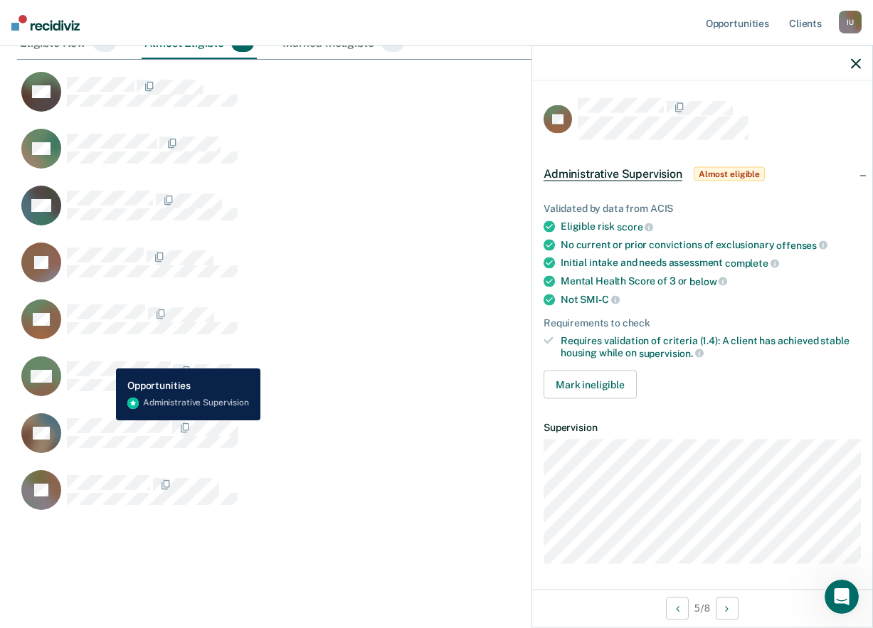
click at [105, 358] on div "MS" at bounding box center [129, 377] width 216 height 40
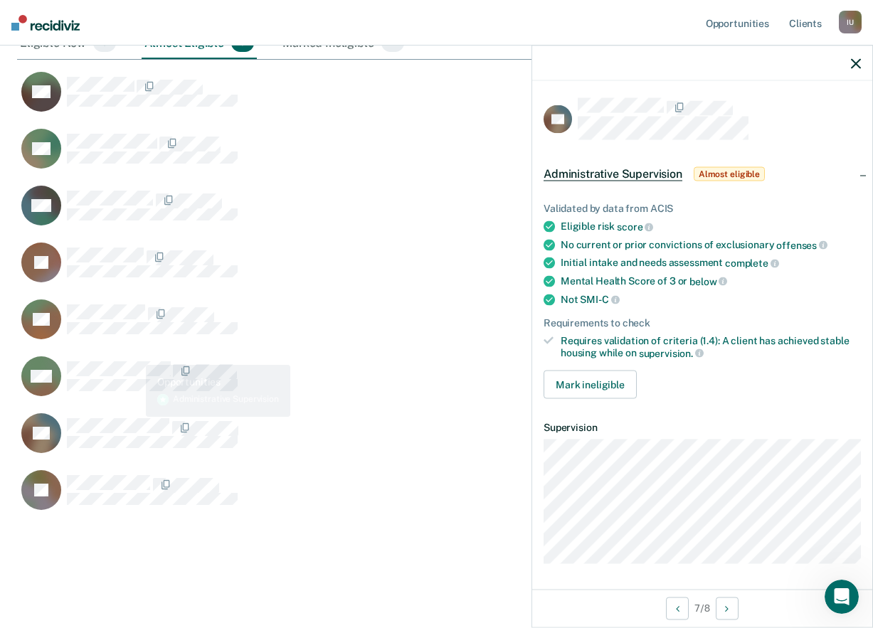
scroll to position [0, 0]
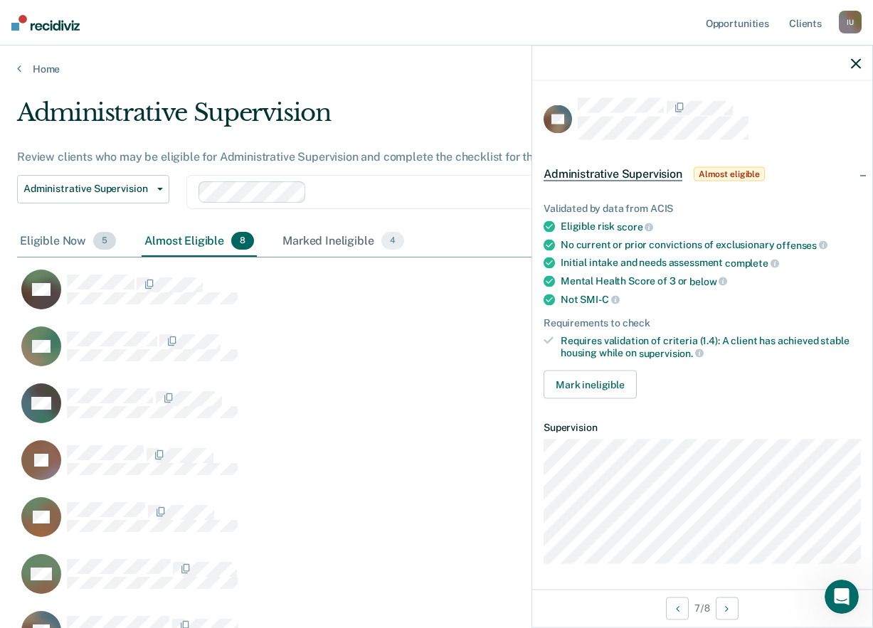
click at [45, 242] on div "Eligible Now 5" at bounding box center [68, 241] width 102 height 31
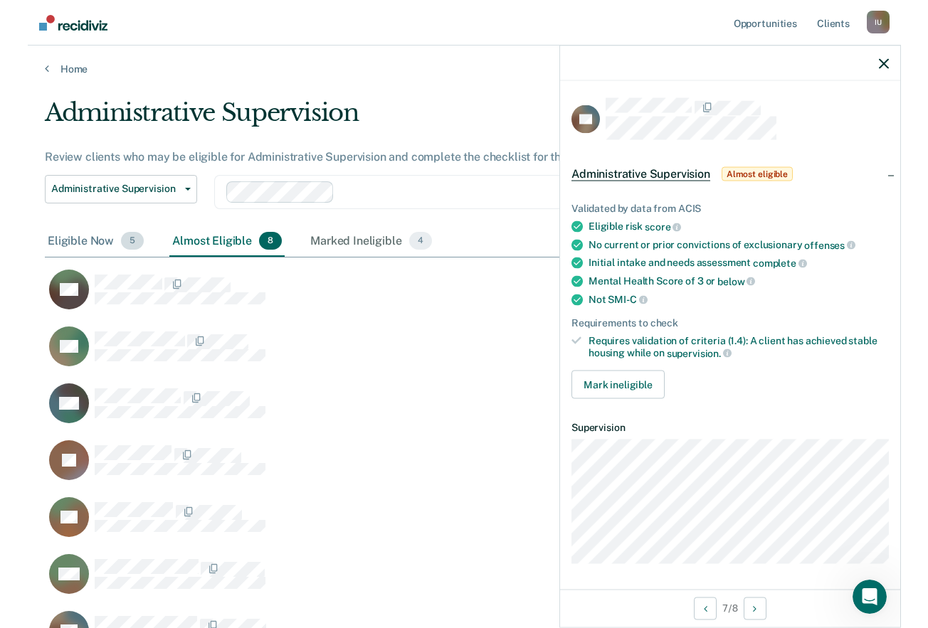
scroll to position [450, 839]
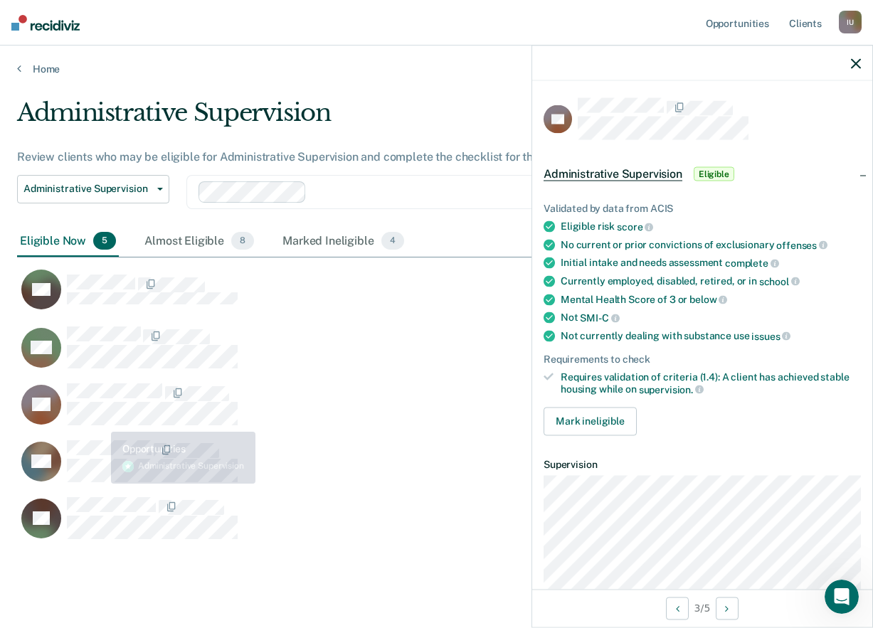
click at [105, 435] on div "KB" at bounding box center [384, 411] width 734 height 57
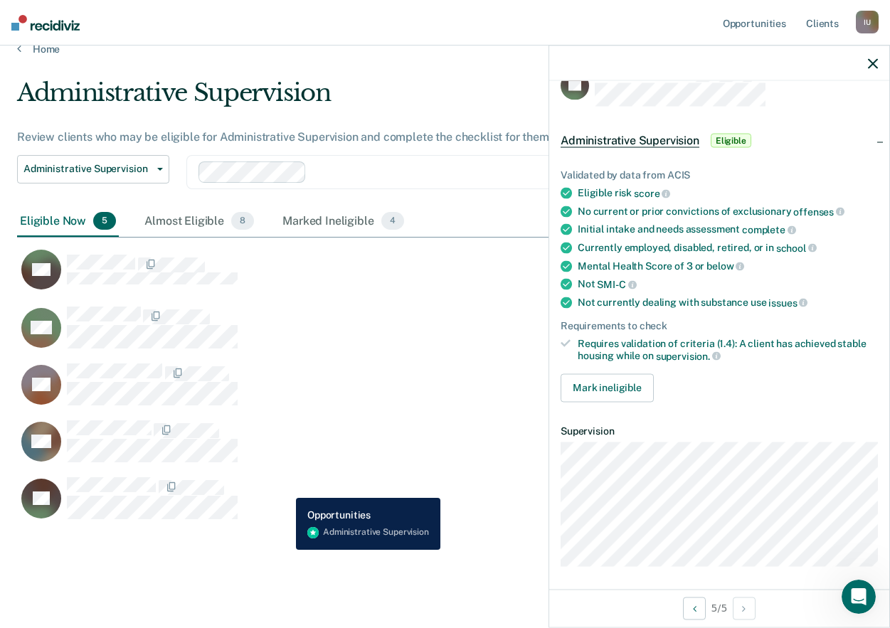
scroll to position [0, 0]
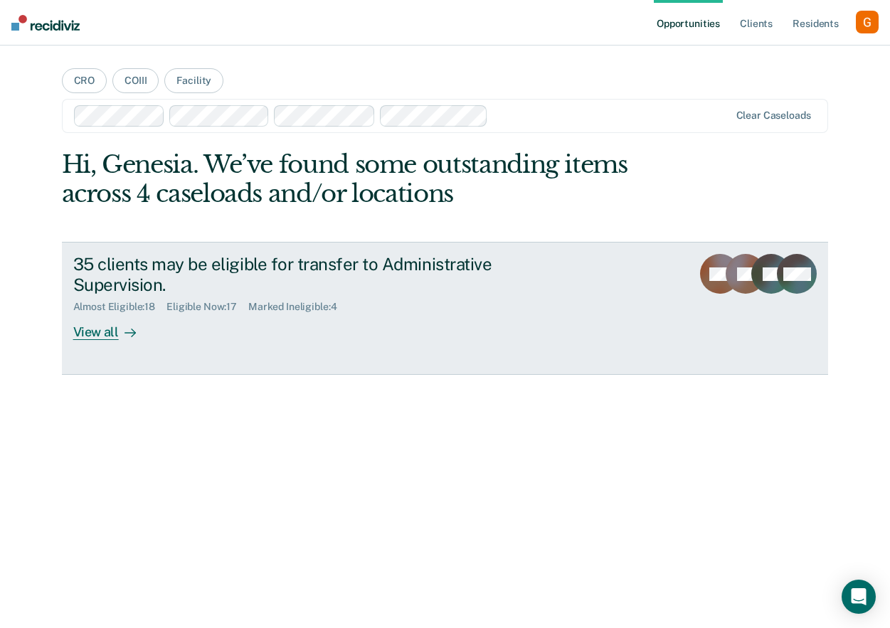
click at [323, 334] on div "35 clients may be eligible for transfer to Administrative Supervision. Almost E…" at bounding box center [340, 297] width 534 height 86
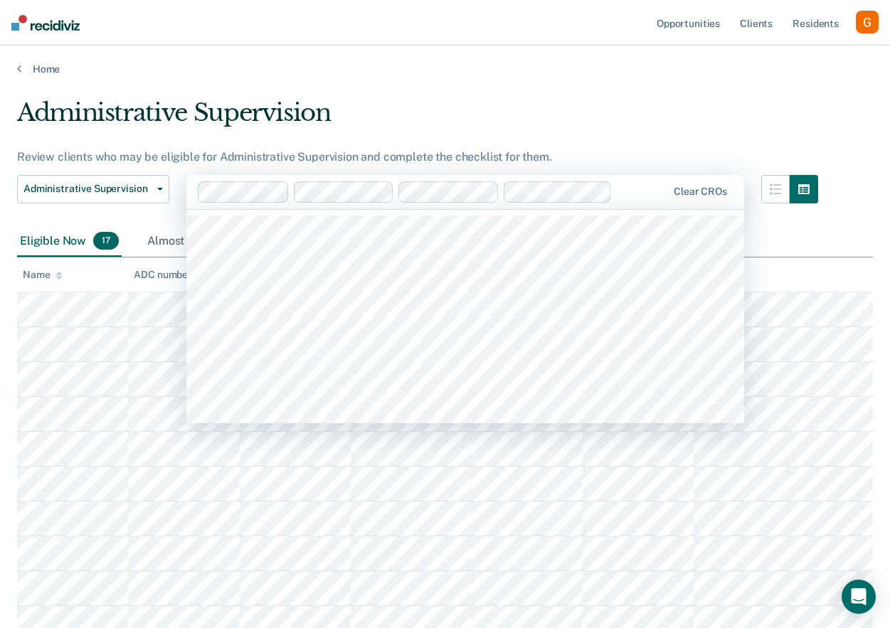
click at [614, 182] on div at bounding box center [433, 191] width 470 height 21
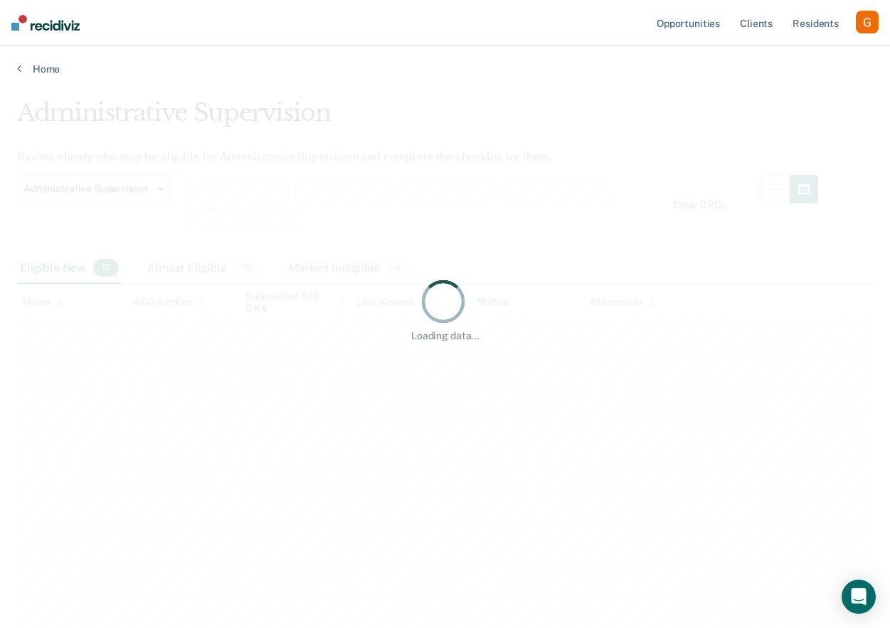
click at [612, 212] on div "Loading data..." at bounding box center [445, 309] width 856 height 423
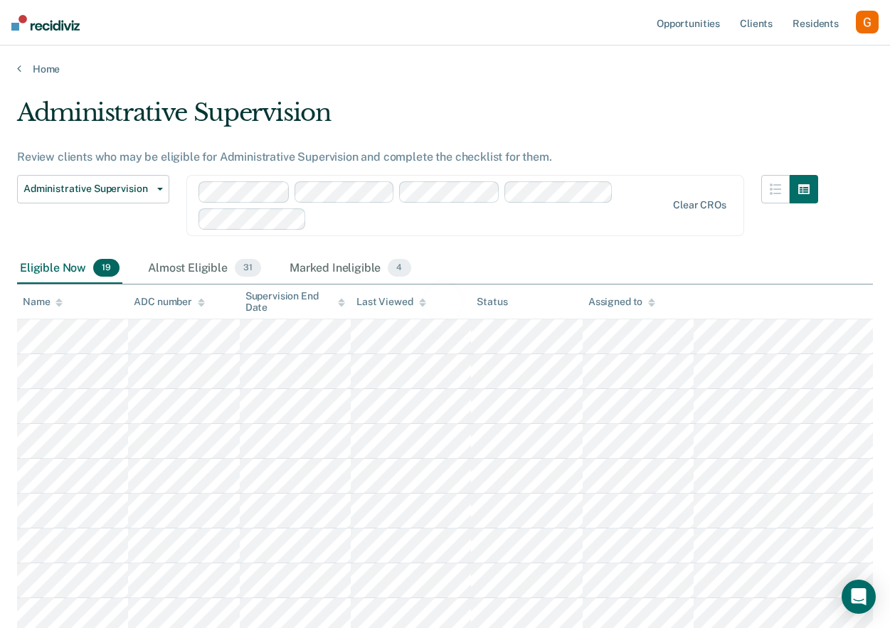
click at [582, 218] on div "Loading data..." at bounding box center [445, 309] width 856 height 423
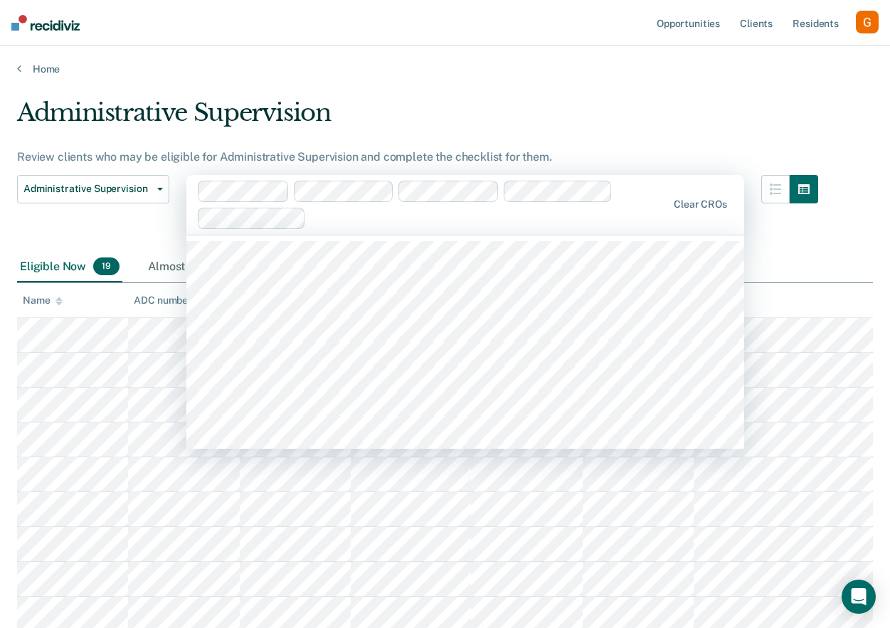
click at [492, 228] on div at bounding box center [433, 205] width 470 height 48
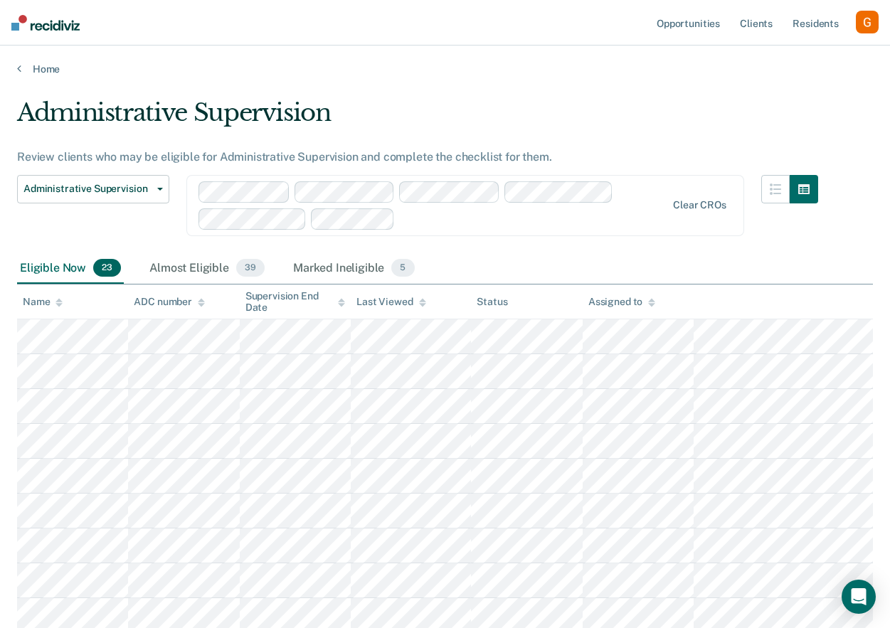
click at [868, 16] on div "button" at bounding box center [867, 22] width 23 height 23
click at [773, 48] on div "Profile How it works Log Out" at bounding box center [810, 76] width 137 height 70
click at [772, 52] on link "Profile" at bounding box center [810, 58] width 115 height 12
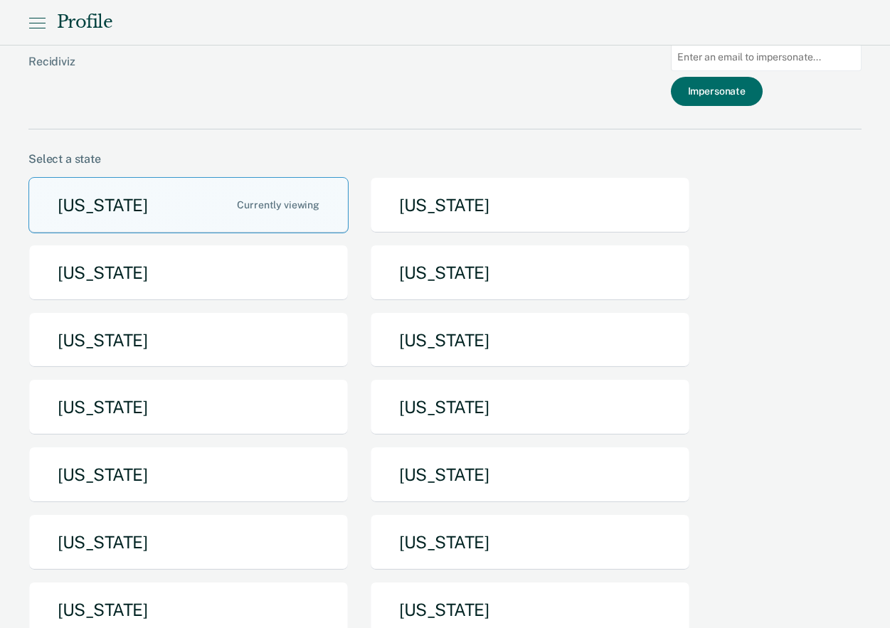
click at [730, 52] on input at bounding box center [766, 57] width 191 height 28
paste input "PBAZILE"
type input "PBAZILE@azadc.gov"
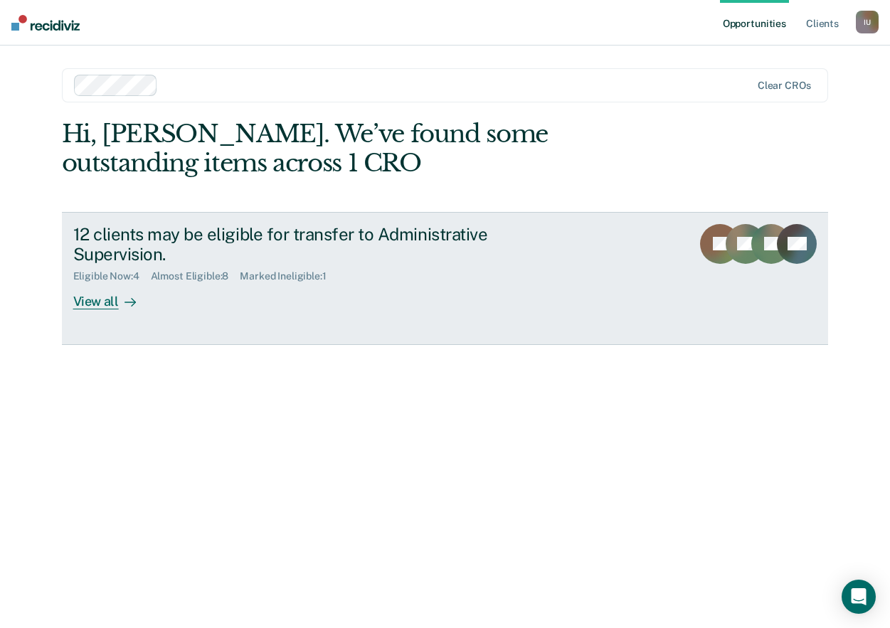
click at [446, 288] on div "12 clients may be eligible for transfer to Administrative Supervision. Eligible…" at bounding box center [340, 267] width 534 height 86
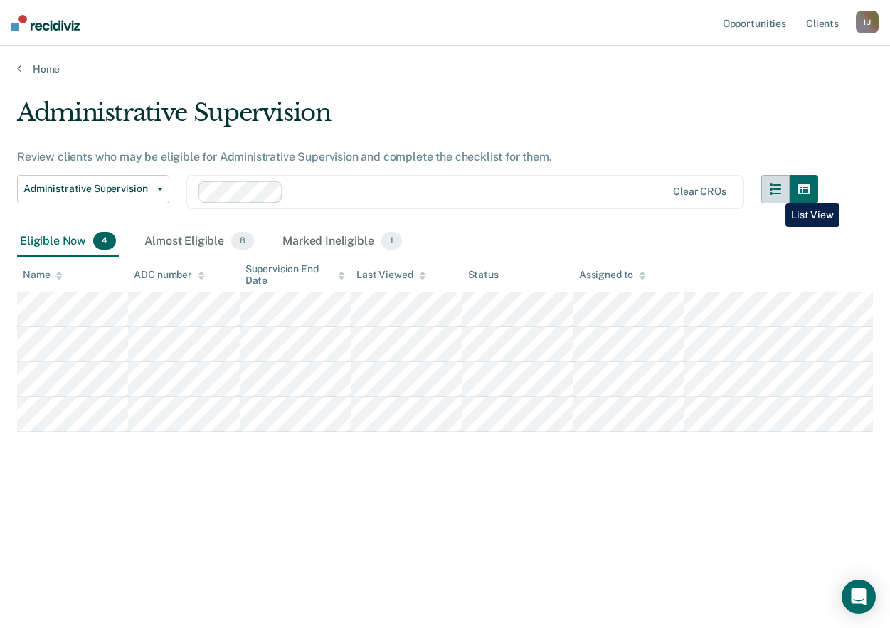
click at [775, 193] on icon "button" at bounding box center [775, 189] width 11 height 11
click at [798, 190] on icon "button" at bounding box center [803, 189] width 11 height 11
click at [771, 190] on icon "button" at bounding box center [775, 189] width 11 height 11
click at [806, 190] on icon "button" at bounding box center [803, 189] width 11 height 10
click at [774, 189] on icon "button" at bounding box center [775, 189] width 11 height 11
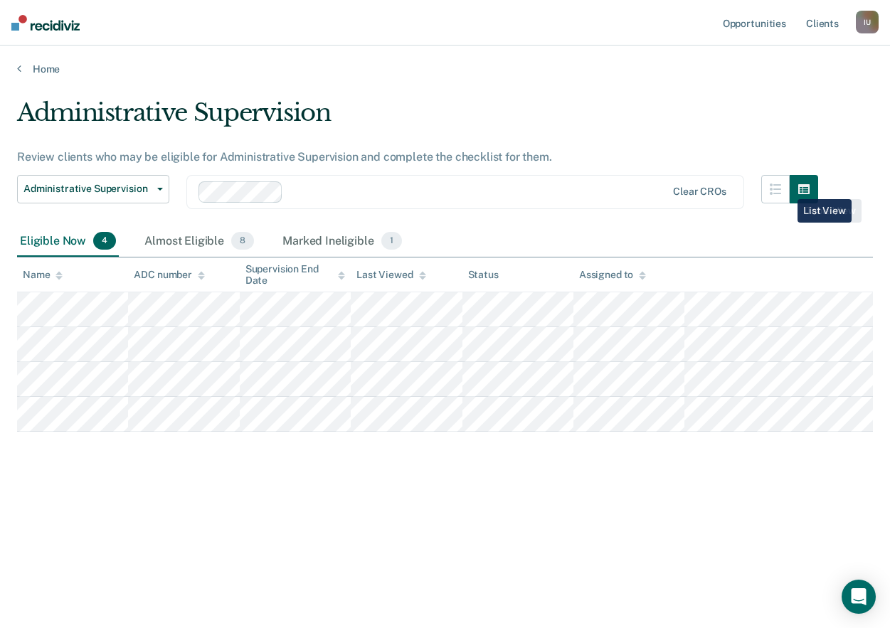
click at [807, 189] on icon "button" at bounding box center [803, 189] width 11 height 11
click at [776, 189] on icon "button" at bounding box center [775, 189] width 11 height 11
click at [778, 191] on icon "button" at bounding box center [775, 189] width 11 height 11
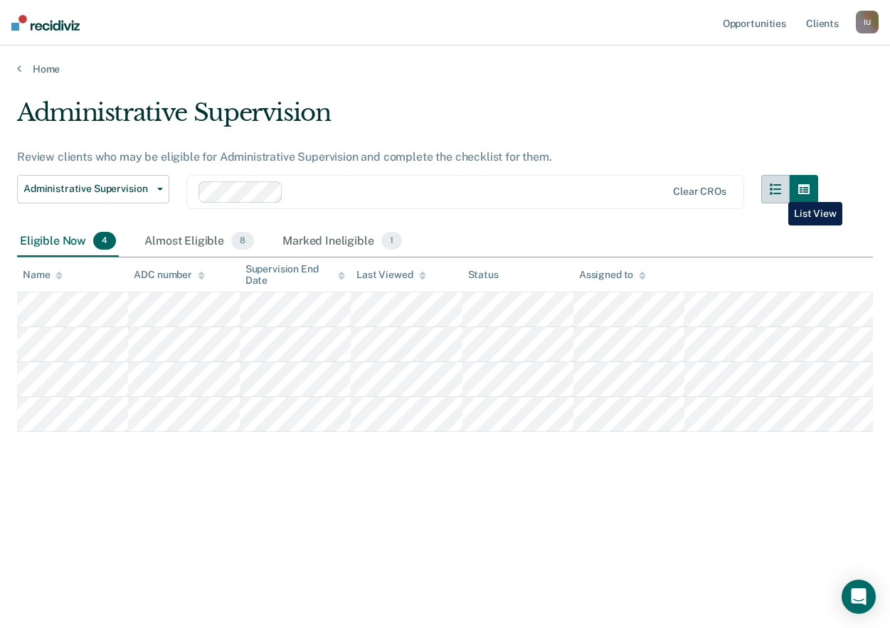
click at [778, 191] on icon "button" at bounding box center [775, 189] width 11 height 11
click at [757, 152] on div "Review clients who may be eligible for Administrative Supervision and complete …" at bounding box center [417, 157] width 801 height 14
click at [208, 242] on div "Almost Eligible 8" at bounding box center [199, 241] width 115 height 31
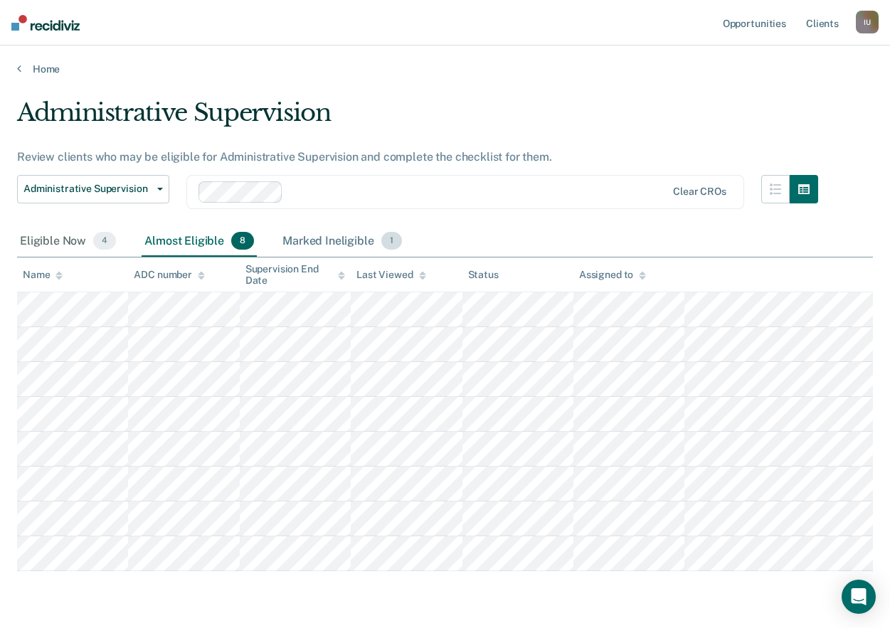
click at [300, 236] on div "Marked Ineligible 1" at bounding box center [342, 241] width 125 height 31
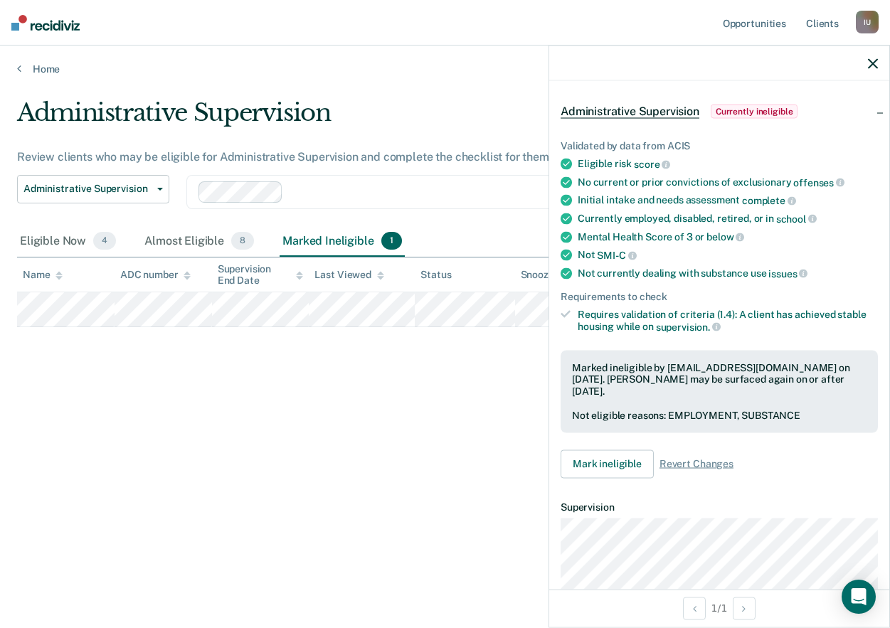
scroll to position [127, 0]
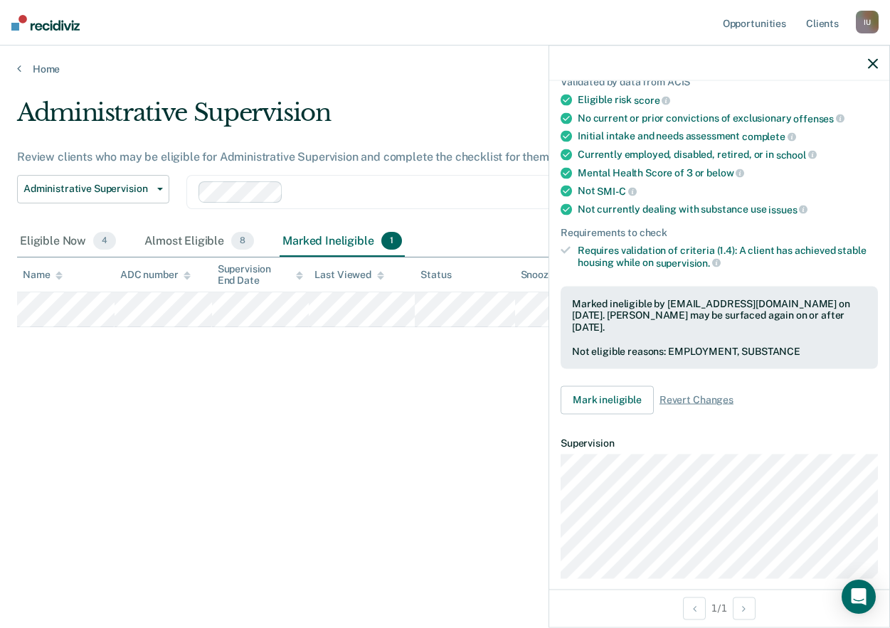
click at [872, 63] on icon "button" at bounding box center [873, 63] width 10 height 10
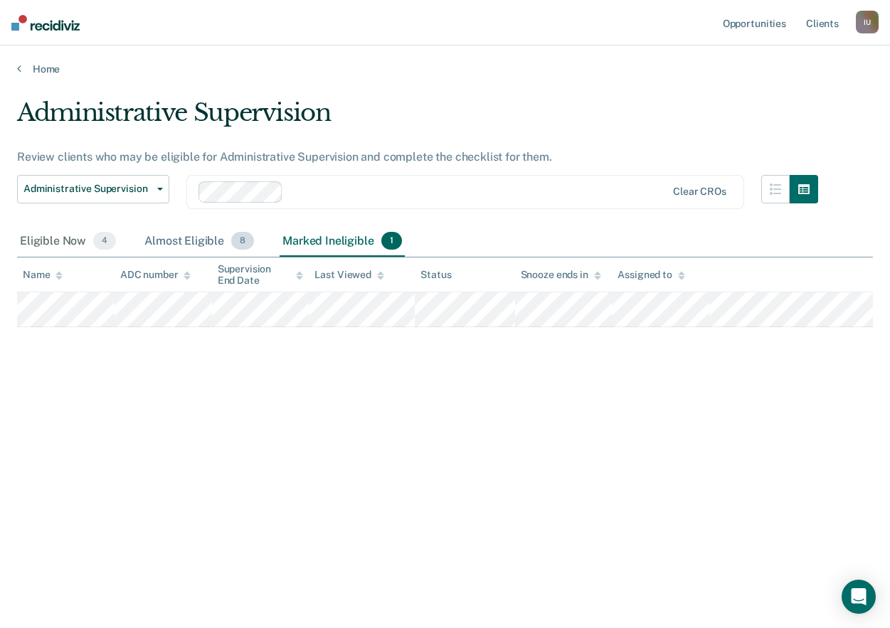
click at [190, 239] on div "Almost Eligible 8" at bounding box center [199, 241] width 115 height 31
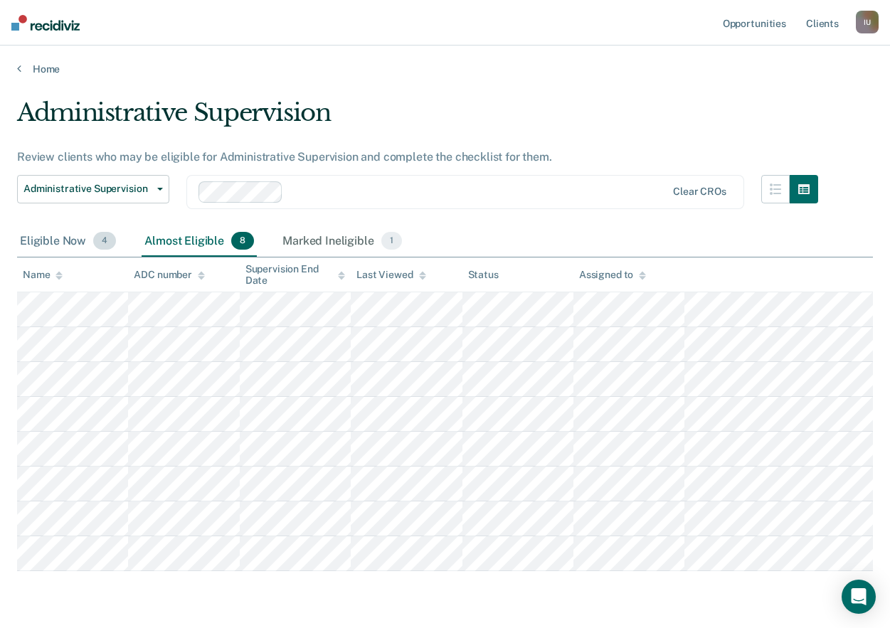
click at [58, 240] on div "Eligible Now 4" at bounding box center [68, 241] width 102 height 31
